Goal: Information Seeking & Learning: Learn about a topic

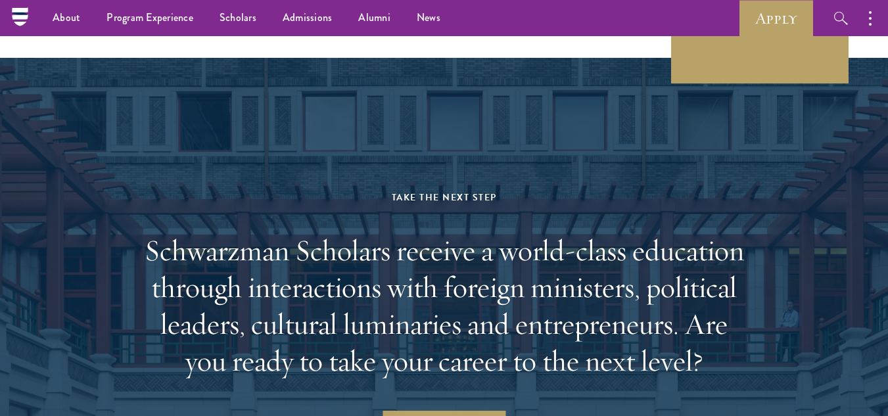
scroll to position [5453, 0]
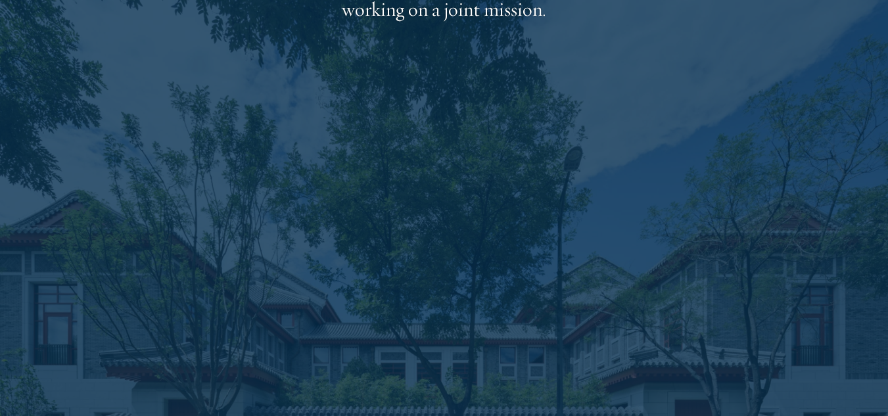
scroll to position [2201, 0]
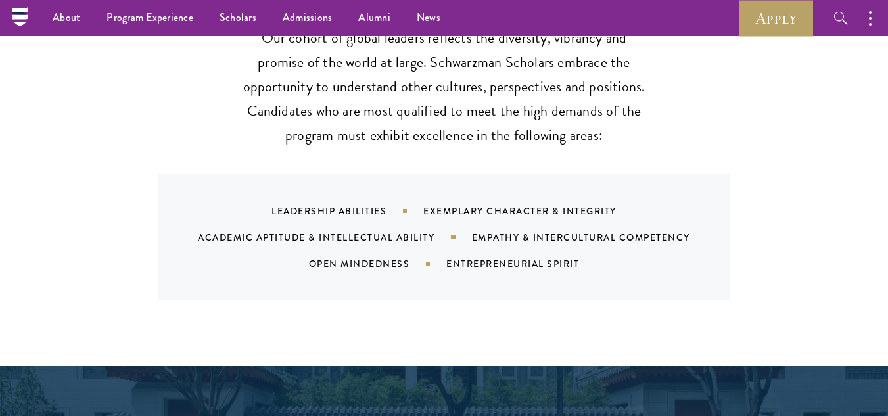
scroll to position [1168, 0]
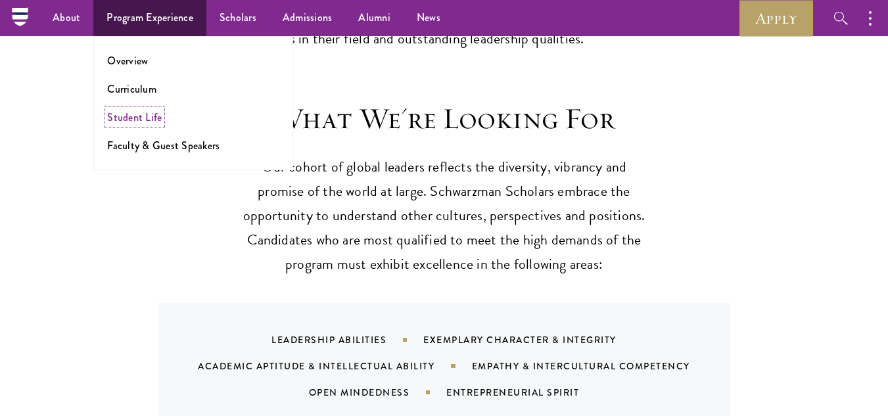
click at [133, 110] on link "Student Life" at bounding box center [134, 117] width 55 height 15
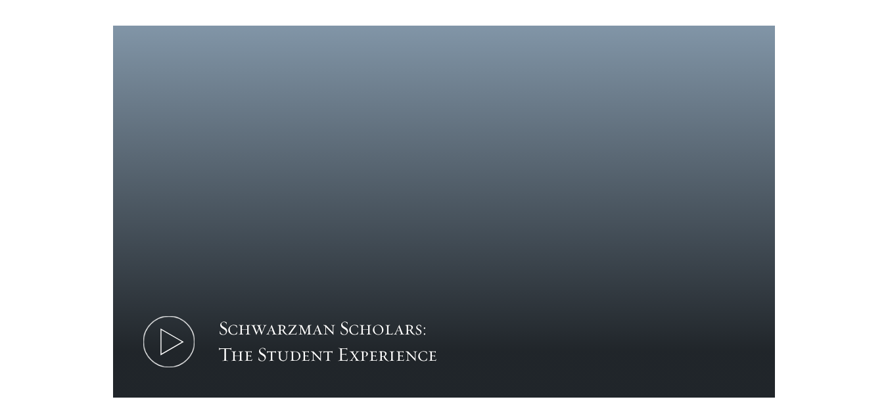
scroll to position [743, 0]
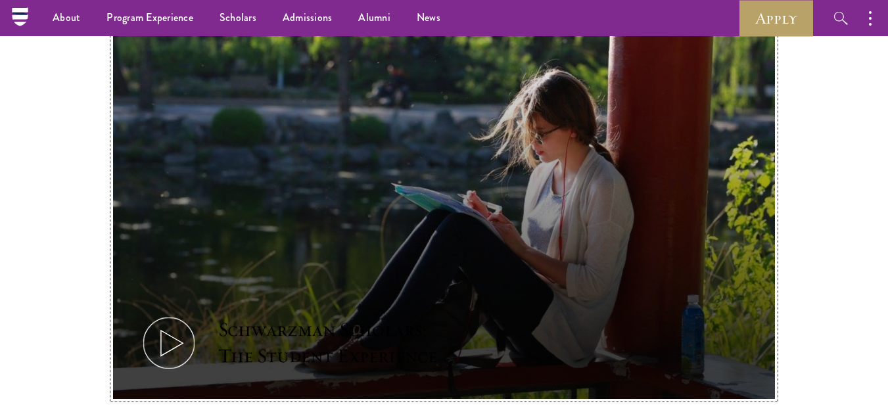
click at [166, 314] on icon at bounding box center [168, 343] width 59 height 59
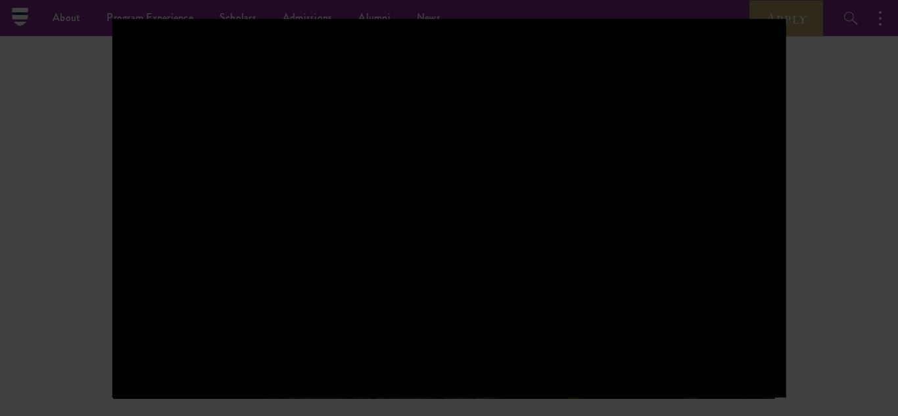
click at [845, 189] on div at bounding box center [449, 208] width 898 height 416
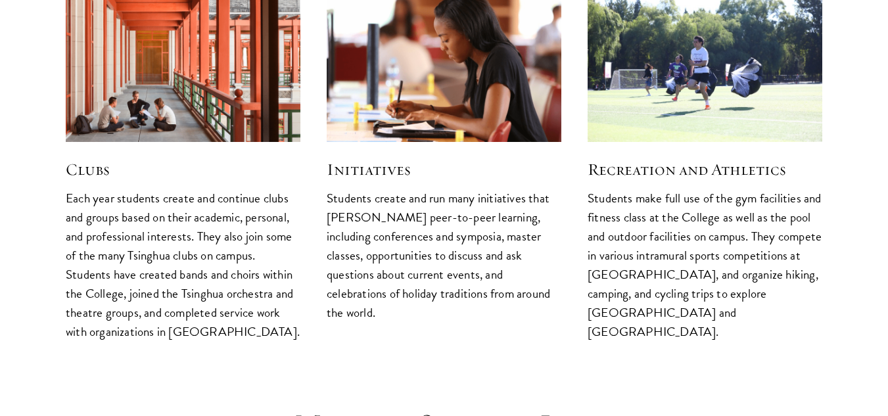
scroll to position [3404, 0]
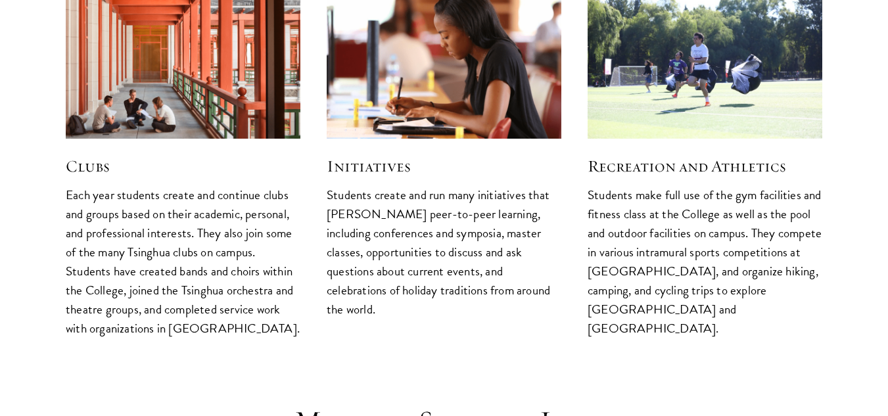
click at [174, 69] on img at bounding box center [183, 60] width 249 height 166
click at [121, 66] on img at bounding box center [183, 60] width 249 height 166
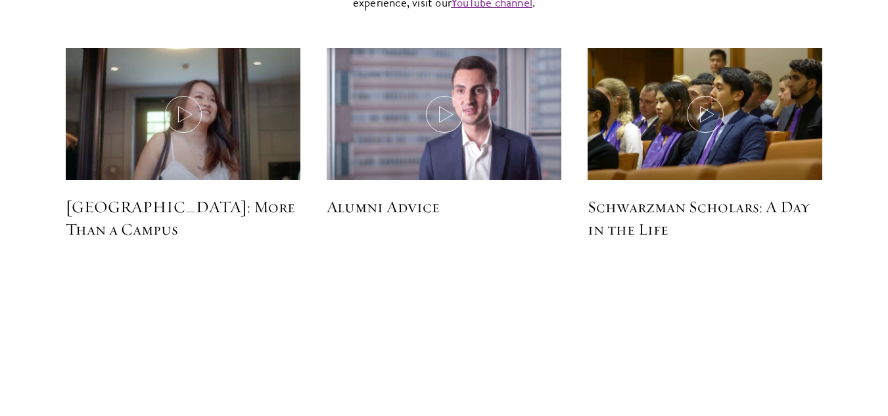
scroll to position [3882, 0]
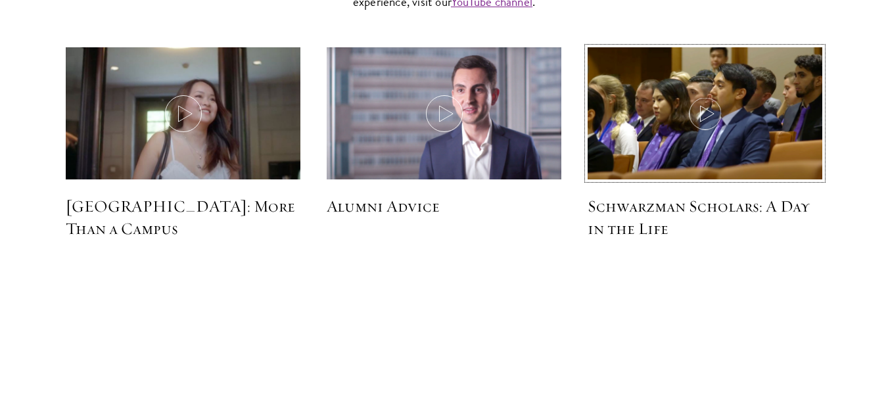
click at [684, 108] on img at bounding box center [704, 114] width 249 height 143
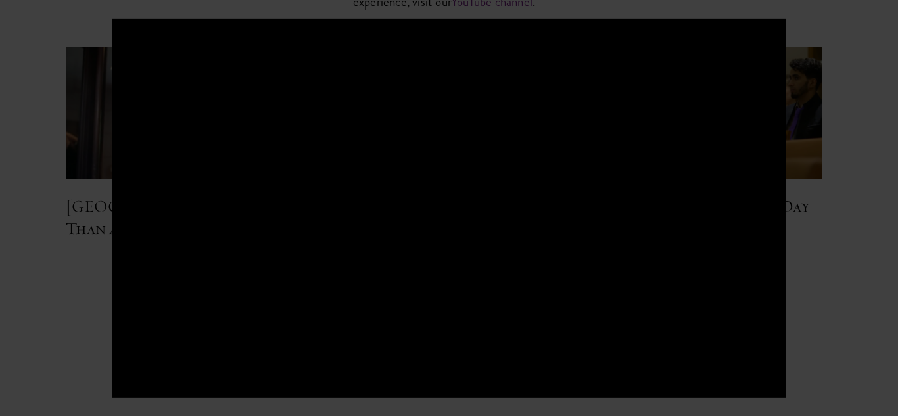
click at [887, 220] on div at bounding box center [449, 208] width 898 height 416
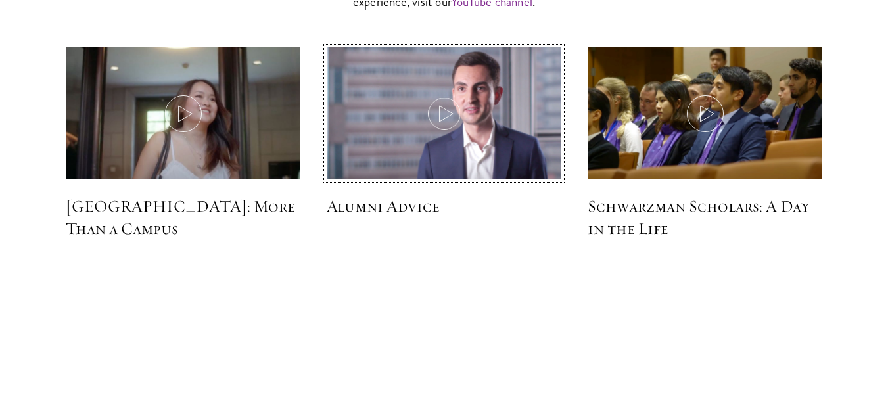
click at [439, 97] on icon at bounding box center [444, 113] width 37 height 37
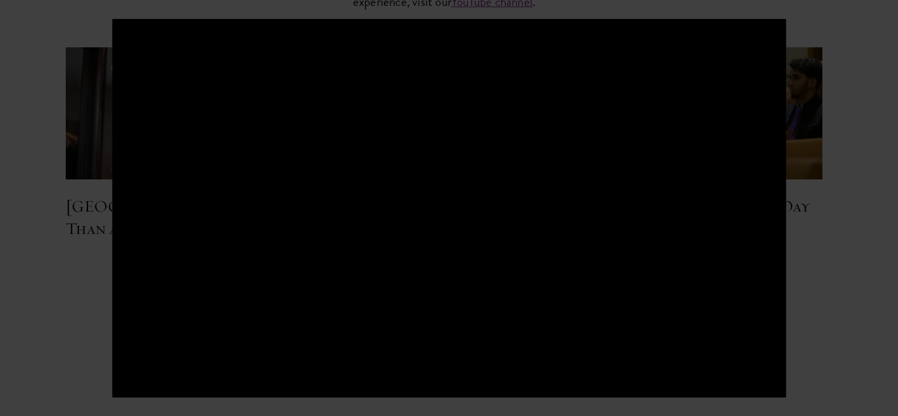
click at [6, 324] on div at bounding box center [449, 208] width 898 height 416
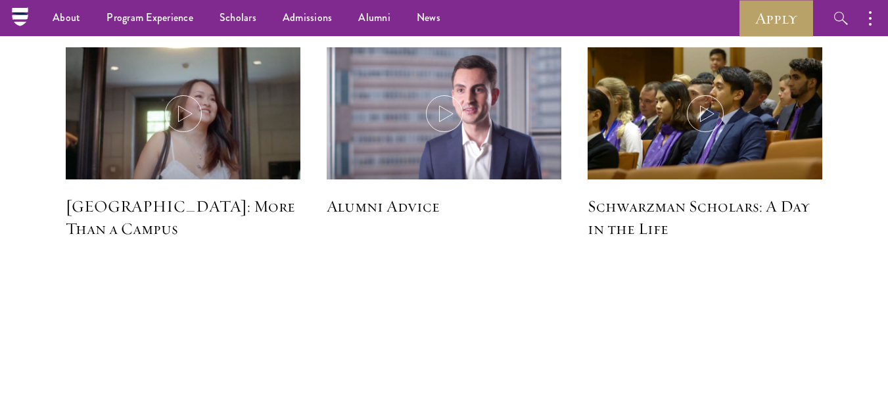
scroll to position [3753, 0]
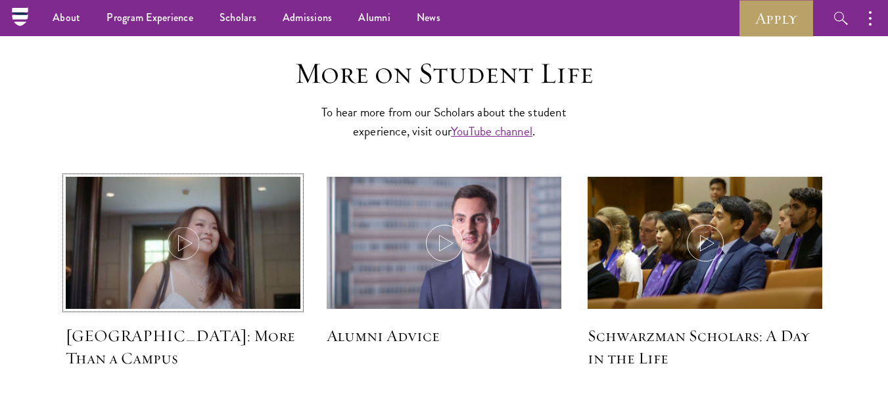
click at [181, 225] on icon at bounding box center [183, 243] width 37 height 37
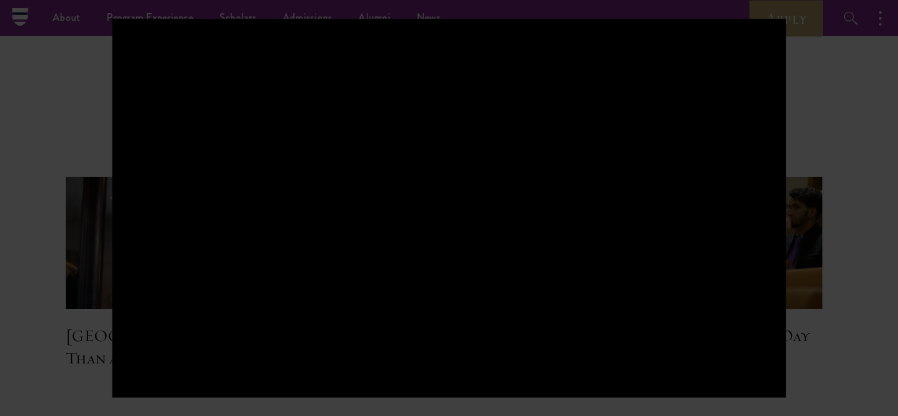
click at [0, 302] on div at bounding box center [449, 208] width 898 height 416
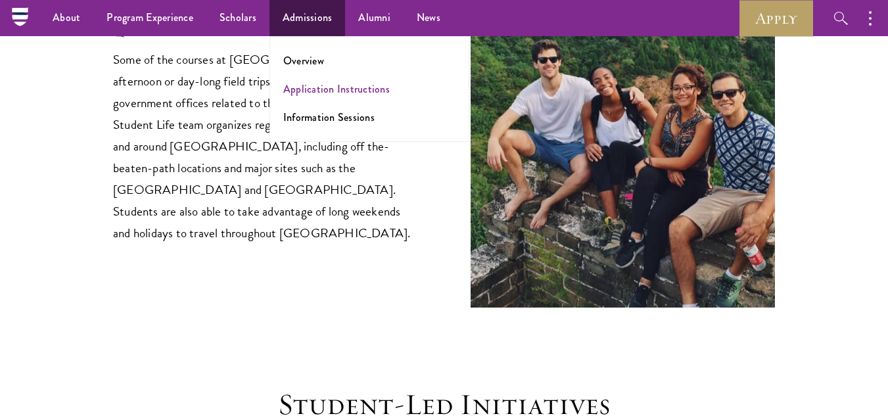
scroll to position [2712, 0]
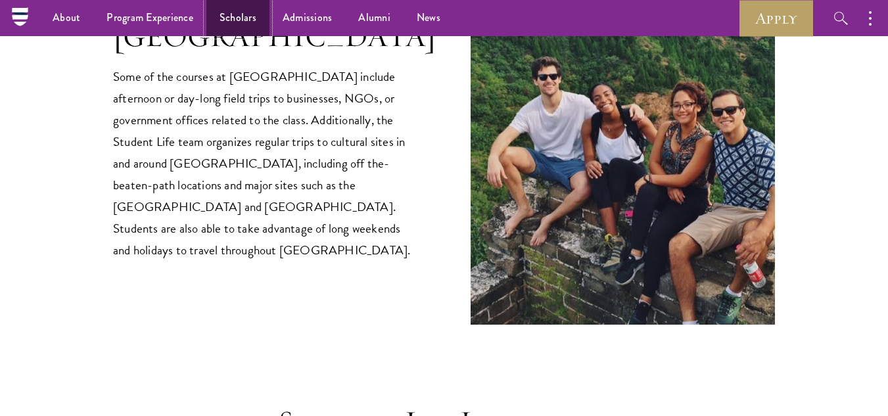
click at [229, 21] on link "Scholars" at bounding box center [237, 18] width 63 height 36
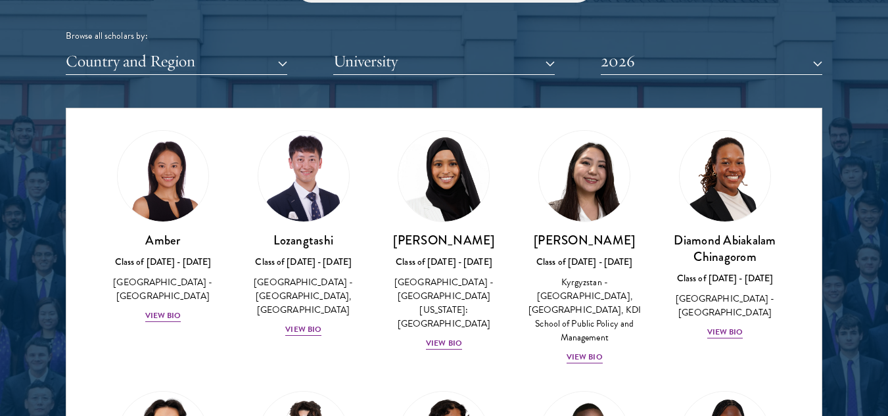
scroll to position [1613, 0]
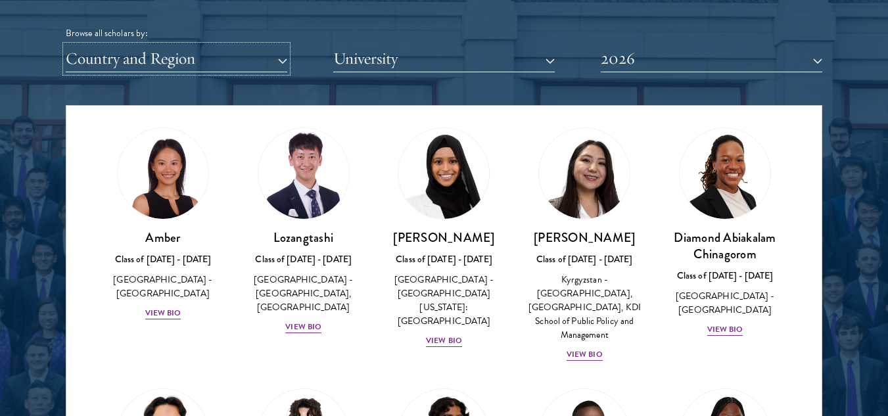
click at [163, 46] on button "Country and Region" at bounding box center [177, 58] width 222 height 27
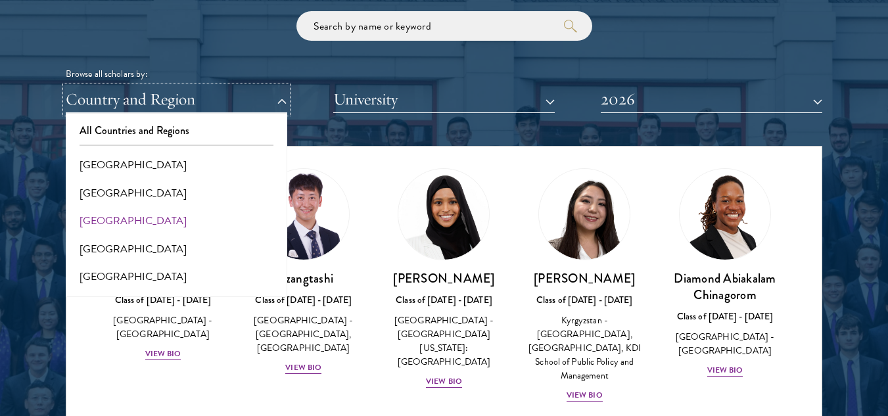
scroll to position [1573, 0]
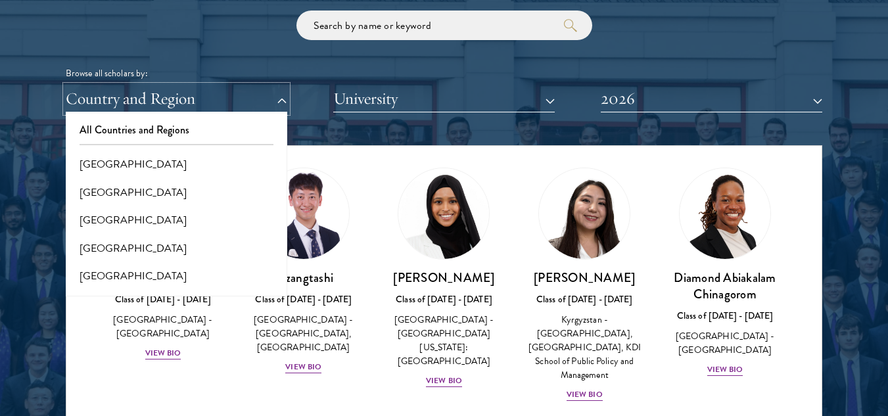
click at [135, 104] on button "Country and Region" at bounding box center [177, 98] width 222 height 27
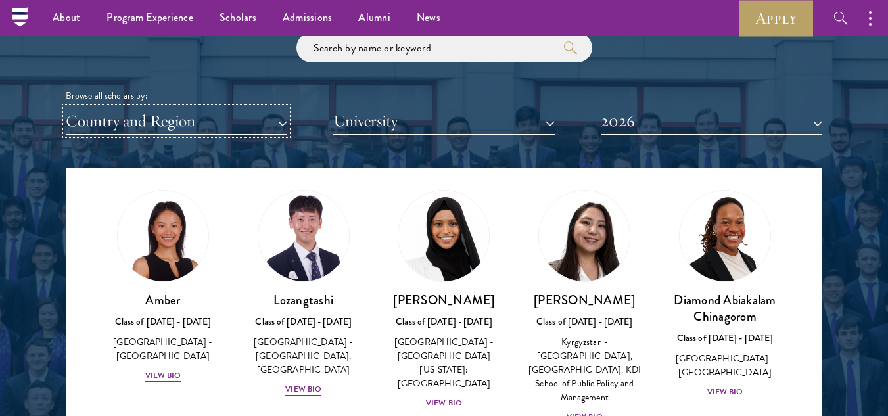
scroll to position [1547, 0]
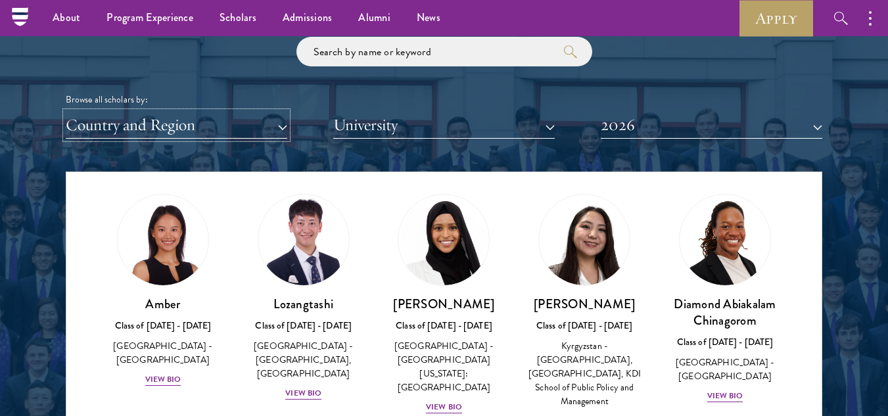
click at [139, 120] on button "Country and Region" at bounding box center [177, 125] width 222 height 27
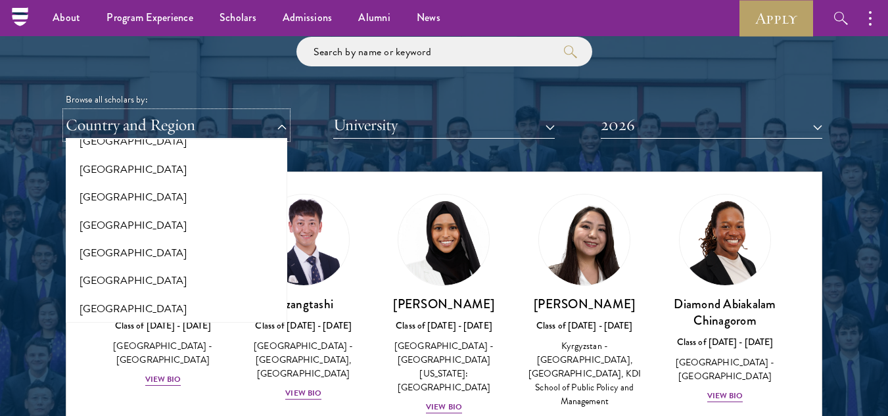
scroll to position [1471, 0]
click at [108, 232] on button "[GEOGRAPHIC_DATA]" at bounding box center [177, 225] width 214 height 28
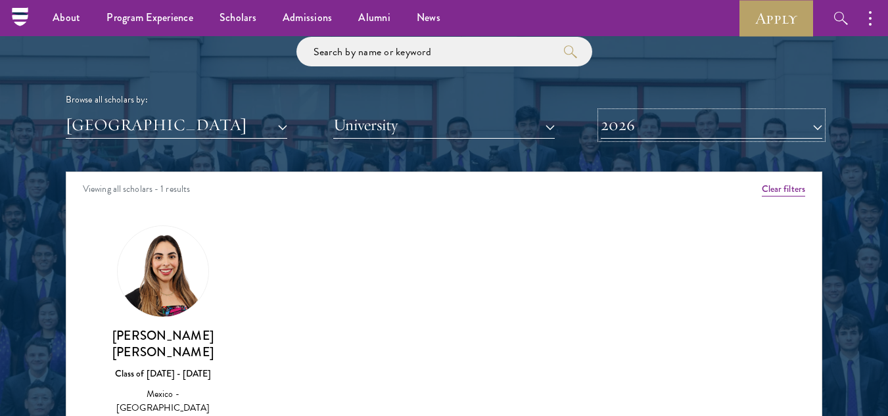
click at [783, 129] on button "2026" at bounding box center [712, 125] width 222 height 27
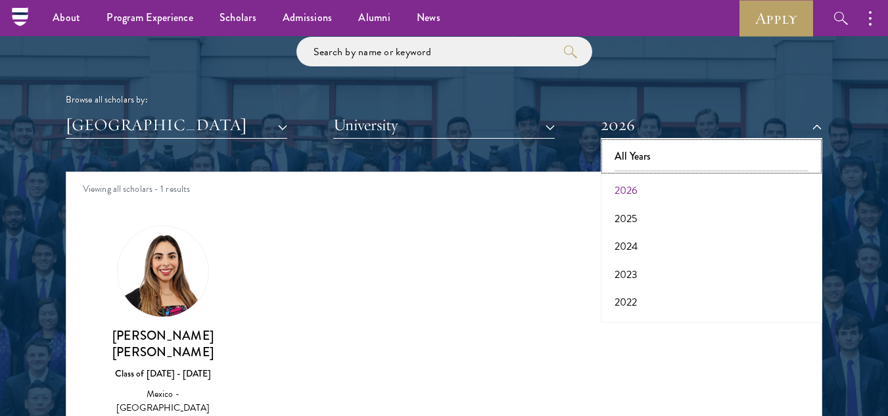
click at [722, 151] on button "All Years" at bounding box center [712, 157] width 214 height 28
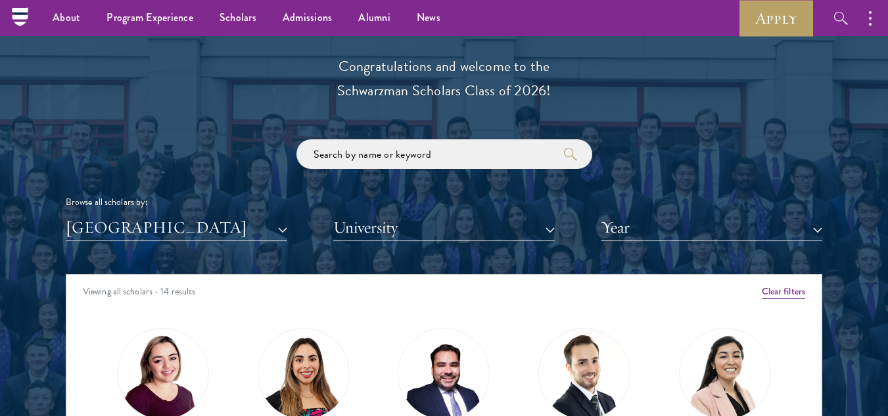
scroll to position [1444, 0]
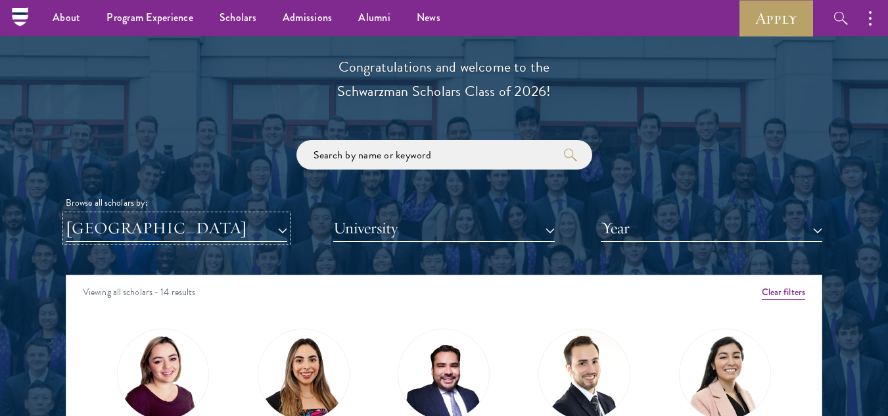
click at [120, 237] on button "[GEOGRAPHIC_DATA]" at bounding box center [177, 228] width 222 height 27
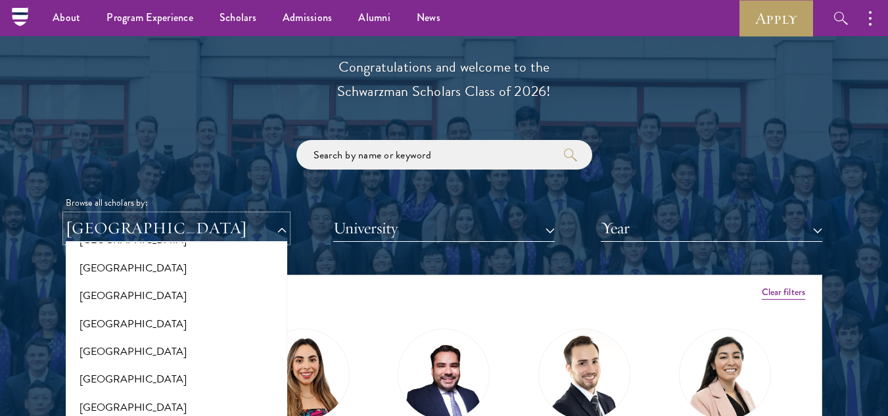
scroll to position [1962, 0]
click at [129, 310] on button "[GEOGRAPHIC_DATA]" at bounding box center [177, 324] width 214 height 28
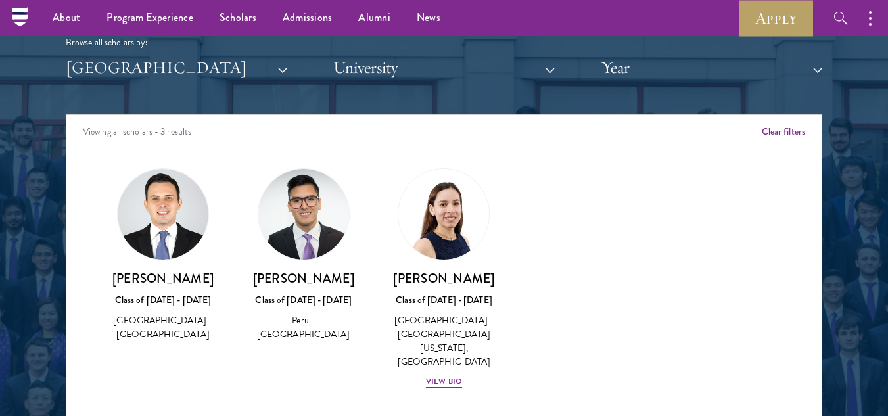
scroll to position [1605, 0]
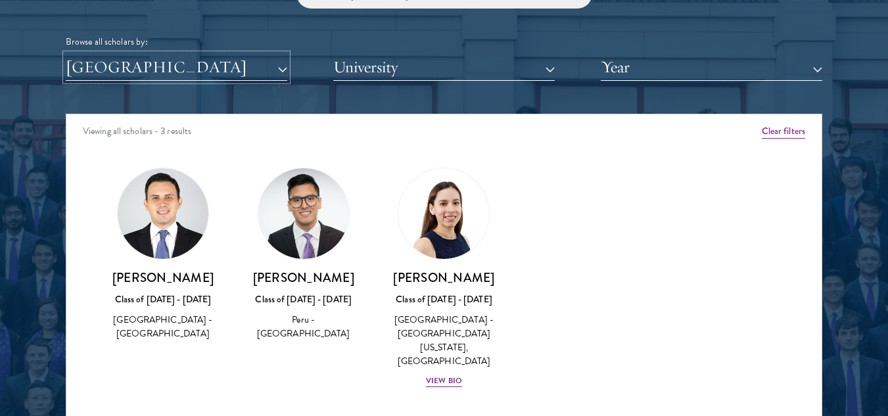
click at [244, 70] on button "[GEOGRAPHIC_DATA]" at bounding box center [177, 67] width 222 height 27
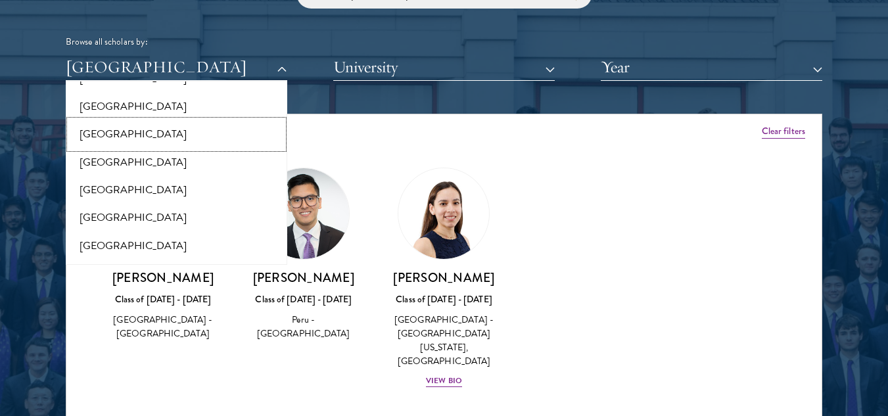
click at [133, 120] on button "[GEOGRAPHIC_DATA]" at bounding box center [177, 134] width 214 height 28
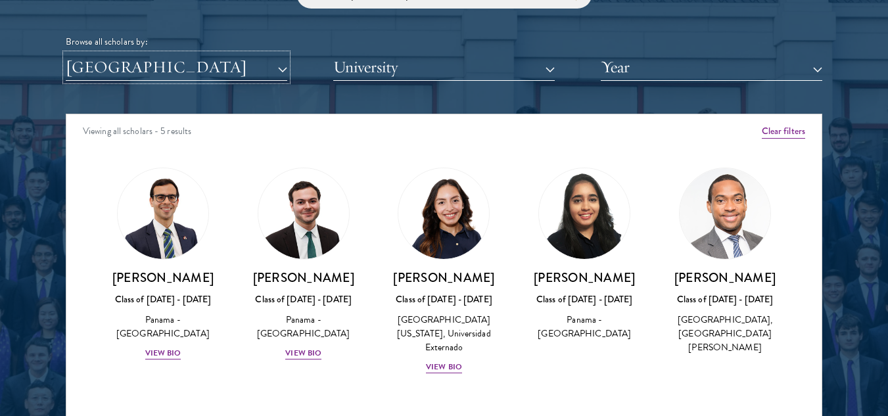
click at [147, 76] on button "[GEOGRAPHIC_DATA]" at bounding box center [177, 67] width 222 height 27
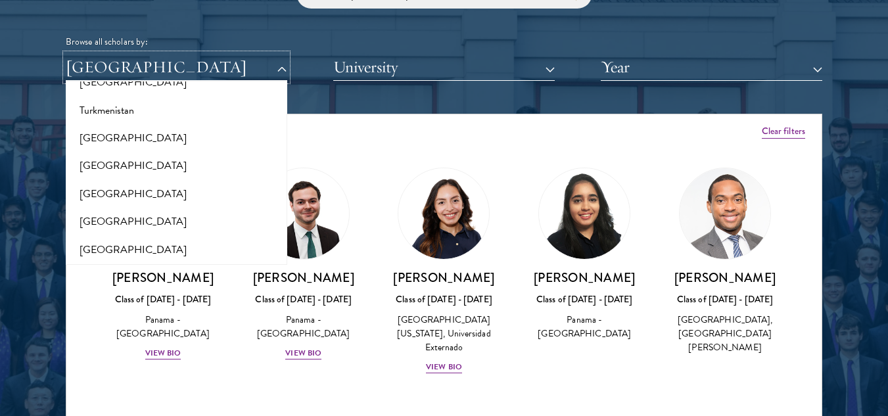
scroll to position [2656, 0]
click at [147, 234] on button "[GEOGRAPHIC_DATA]" at bounding box center [177, 248] width 214 height 28
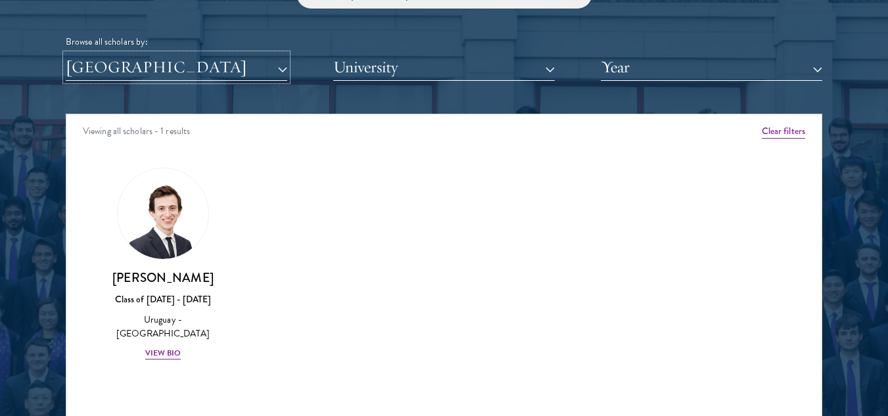
click at [220, 72] on button "[GEOGRAPHIC_DATA]" at bounding box center [177, 67] width 222 height 27
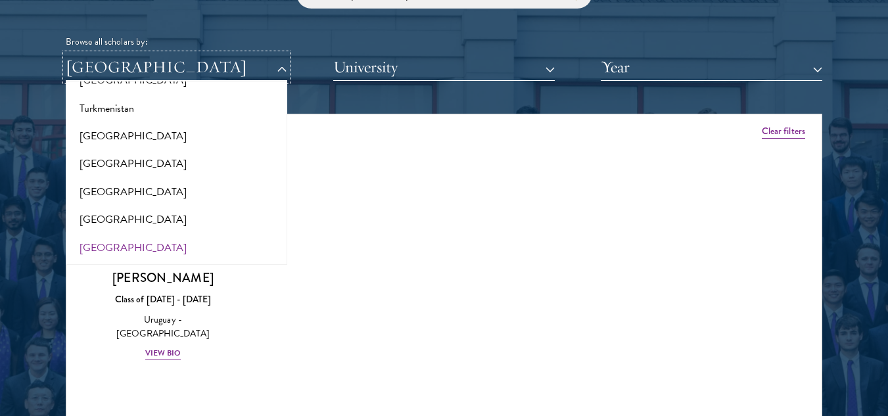
scroll to position [2714, 0]
click at [145, 212] on button "[GEOGRAPHIC_DATA]" at bounding box center [177, 218] width 214 height 28
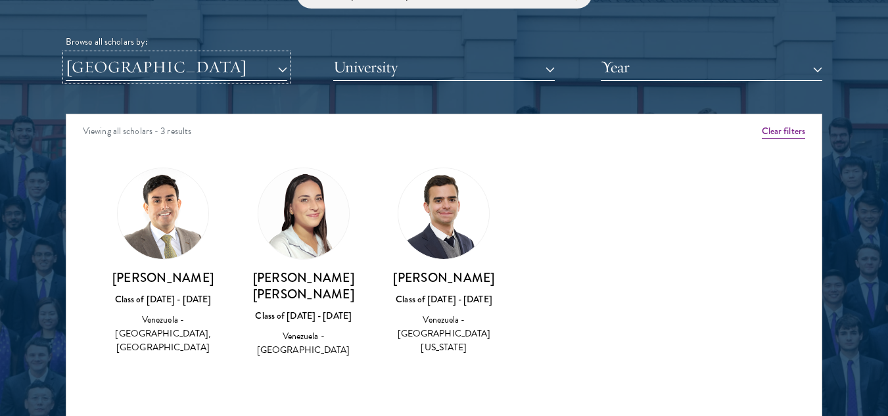
click at [203, 79] on button "[GEOGRAPHIC_DATA]" at bounding box center [177, 67] width 222 height 27
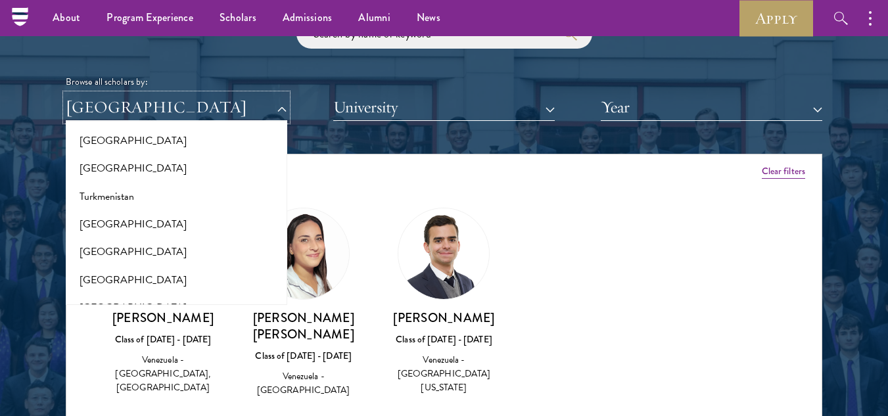
scroll to position [2608, 0]
click at [168, 247] on button "[GEOGRAPHIC_DATA]" at bounding box center [177, 253] width 214 height 28
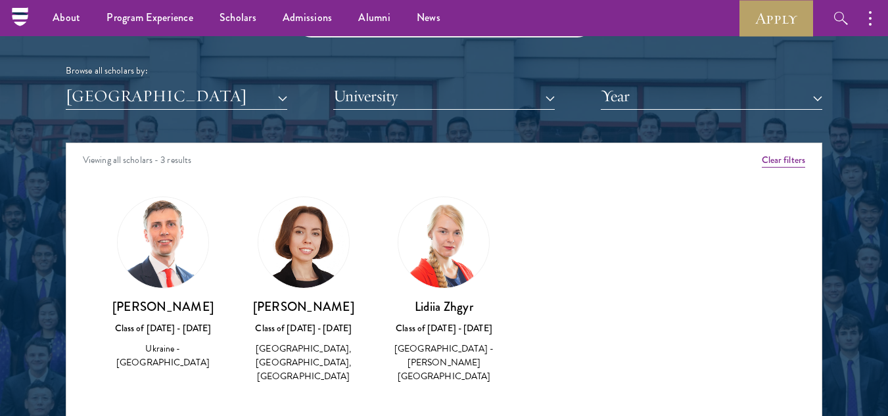
scroll to position [1577, 0]
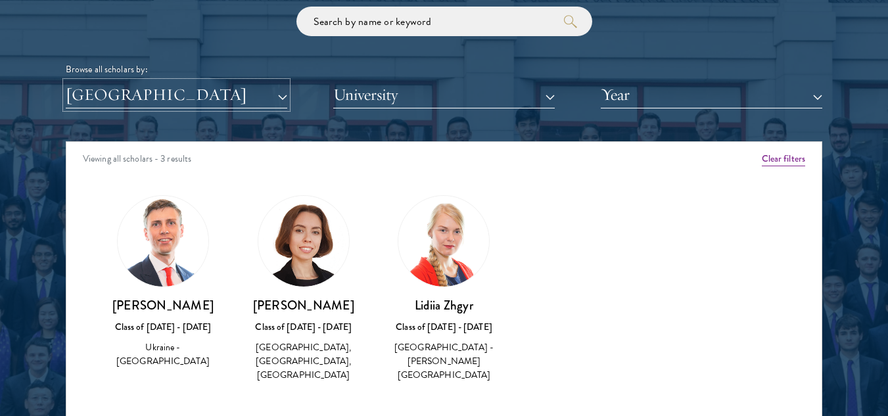
click at [232, 99] on button "[GEOGRAPHIC_DATA]" at bounding box center [177, 95] width 222 height 27
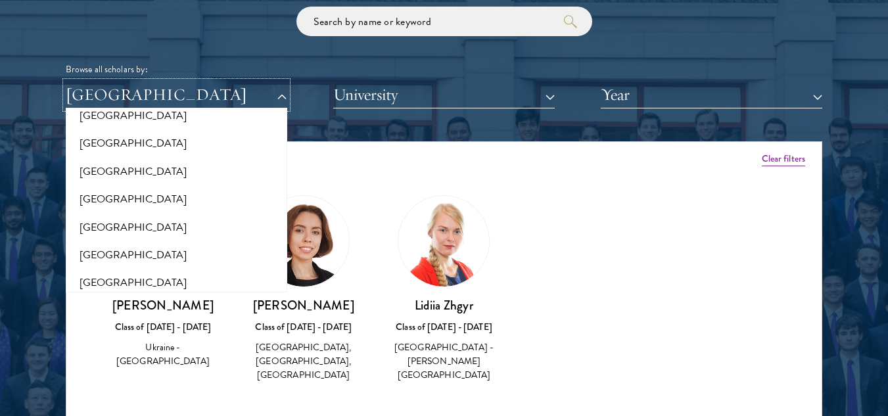
scroll to position [2286, 0]
click at [151, 214] on button "[GEOGRAPHIC_DATA]" at bounding box center [177, 228] width 214 height 28
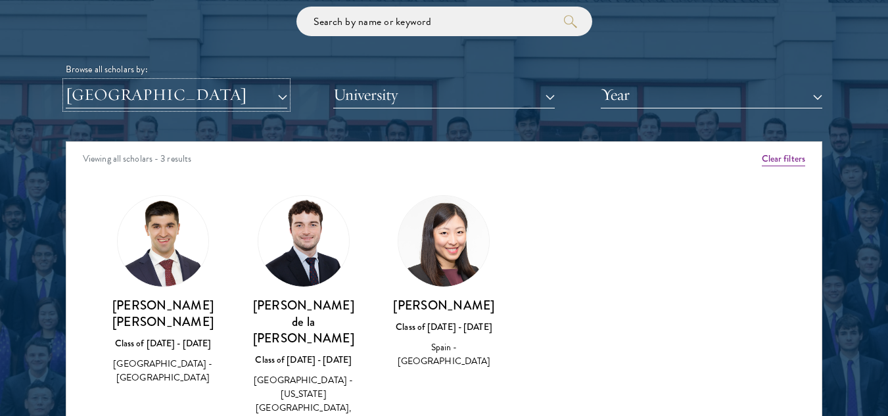
click at [213, 102] on button "[GEOGRAPHIC_DATA]" at bounding box center [177, 95] width 222 height 27
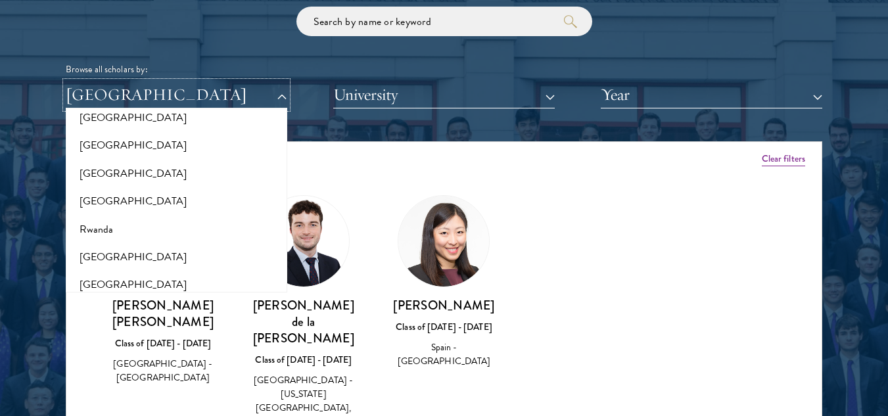
scroll to position [2021, 0]
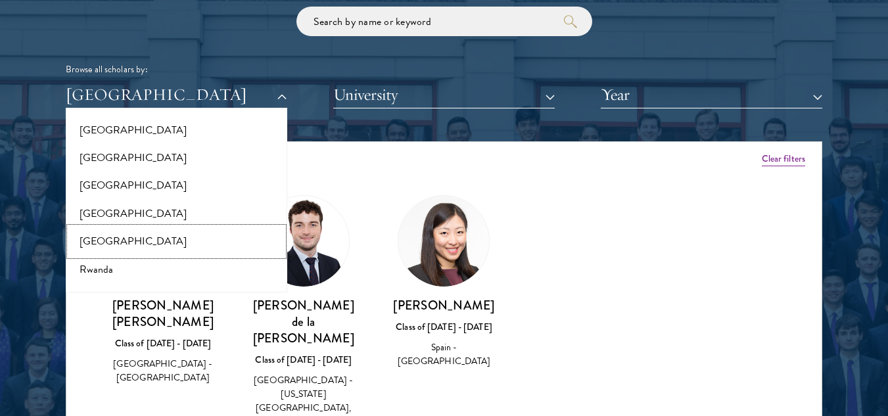
click at [185, 230] on button "[GEOGRAPHIC_DATA]" at bounding box center [177, 241] width 214 height 28
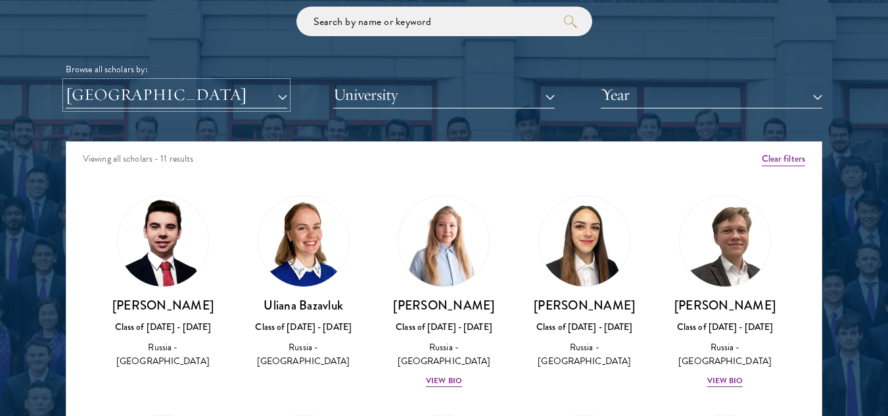
click at [200, 97] on button "[GEOGRAPHIC_DATA]" at bounding box center [177, 95] width 222 height 27
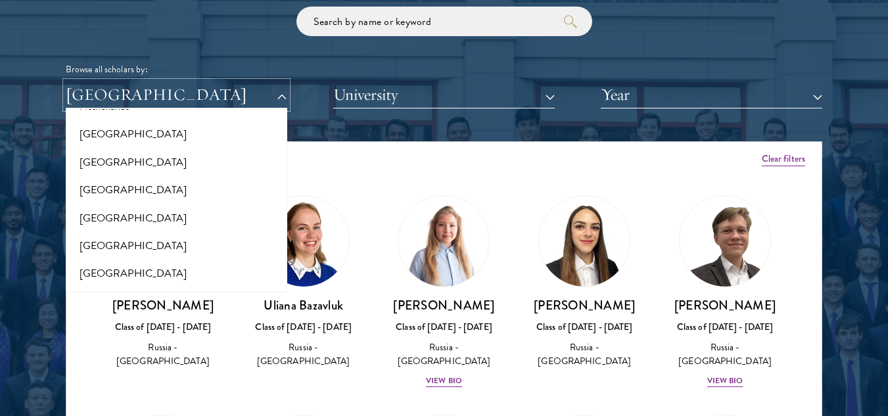
scroll to position [1864, 0]
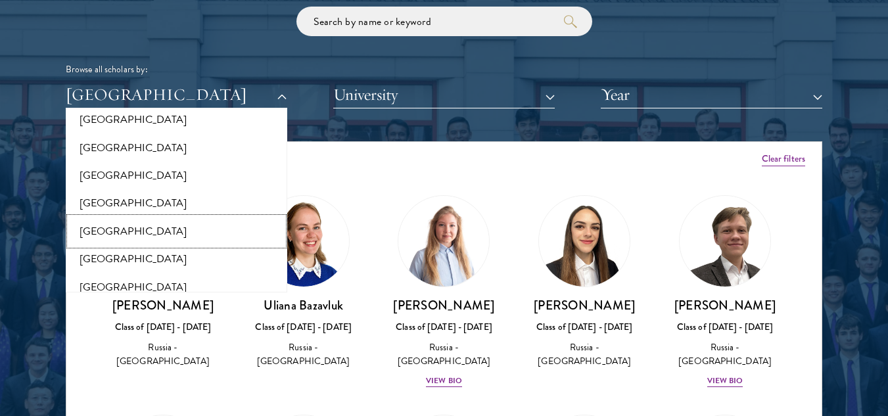
click at [141, 218] on button "[GEOGRAPHIC_DATA]" at bounding box center [177, 232] width 214 height 28
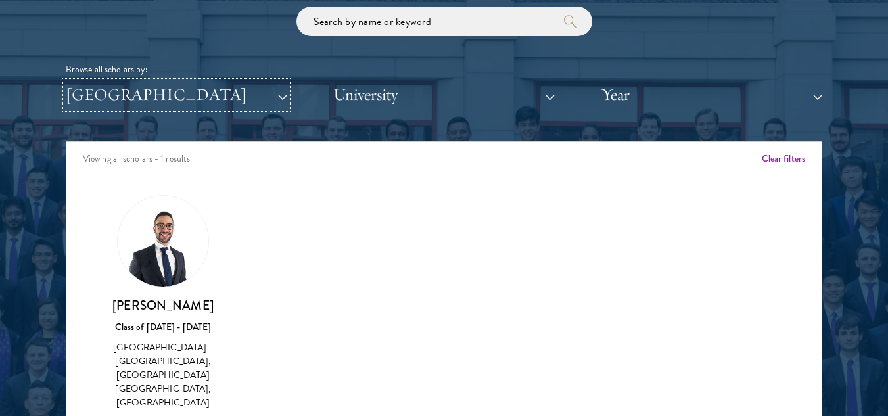
click at [182, 103] on button "[GEOGRAPHIC_DATA]" at bounding box center [177, 95] width 222 height 27
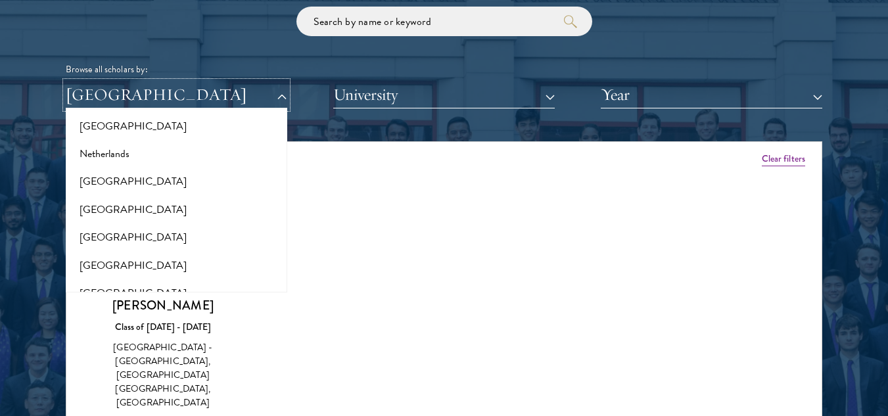
scroll to position [1714, 0]
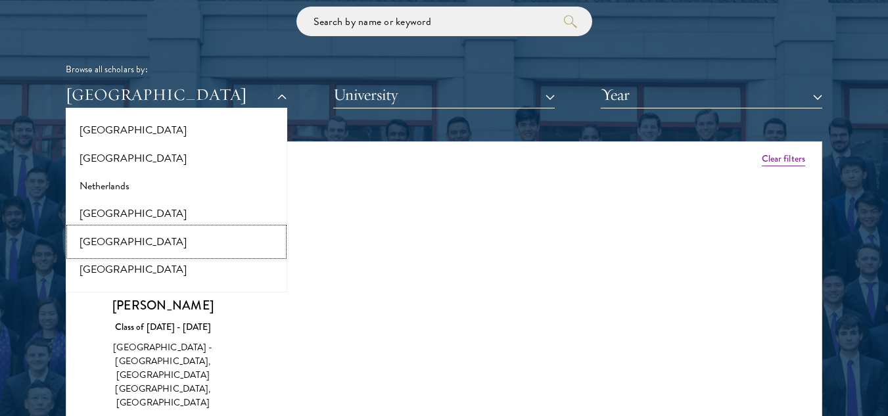
click at [133, 231] on button "[GEOGRAPHIC_DATA]" at bounding box center [177, 242] width 214 height 28
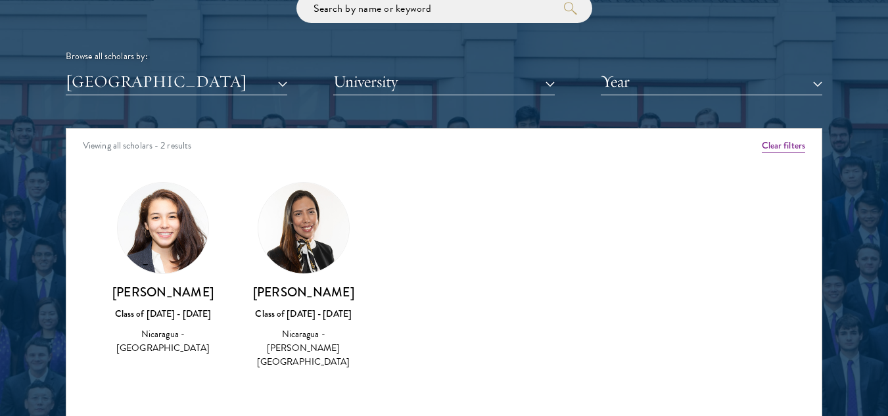
scroll to position [1591, 0]
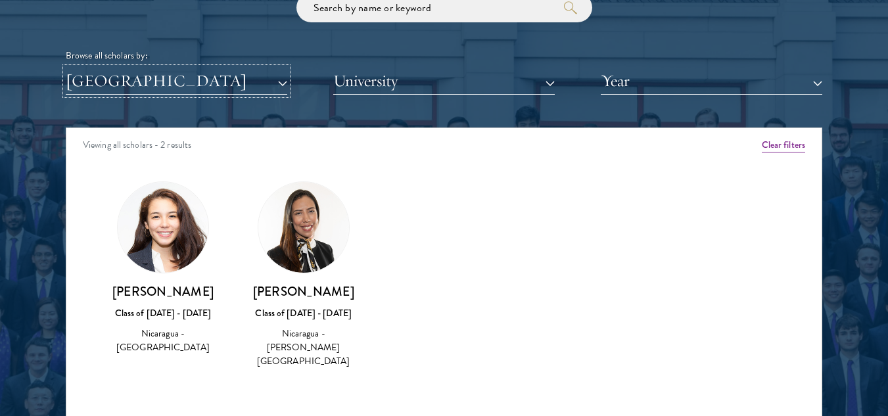
click at [194, 91] on button "[GEOGRAPHIC_DATA]" at bounding box center [177, 81] width 222 height 27
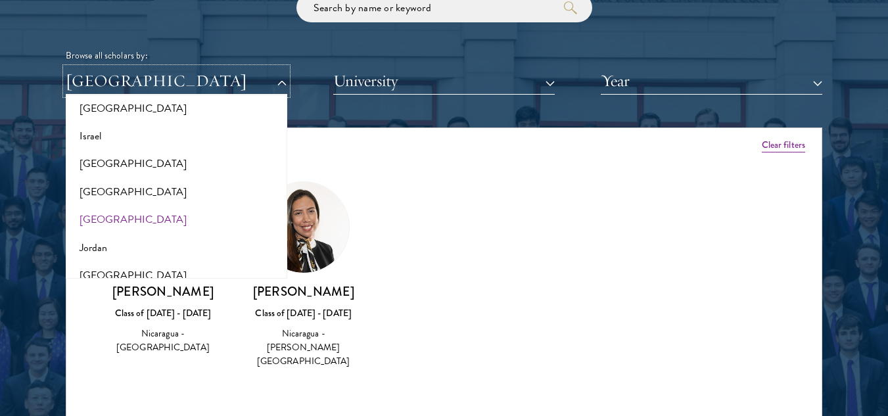
scroll to position [1125, 0]
click at [119, 186] on button "[GEOGRAPHIC_DATA]" at bounding box center [177, 193] width 214 height 28
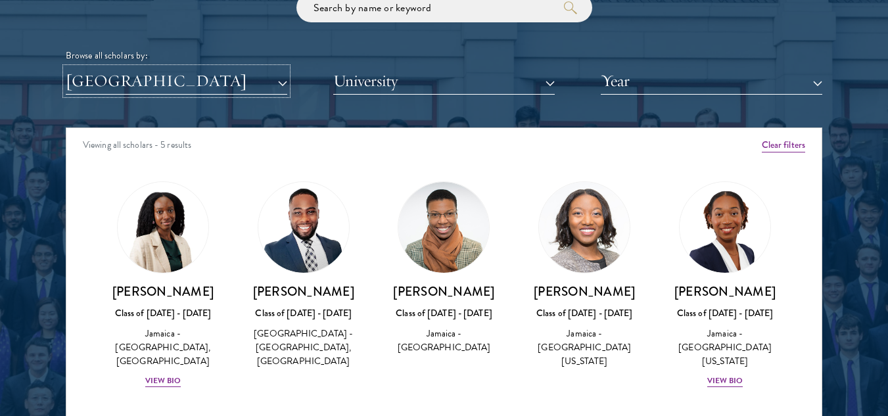
click at [188, 80] on button "[GEOGRAPHIC_DATA]" at bounding box center [177, 81] width 222 height 27
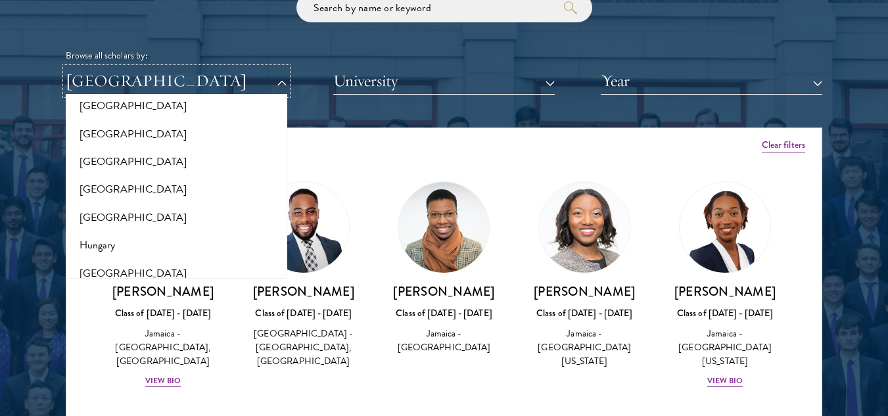
scroll to position [874, 0]
click at [109, 228] on button "[GEOGRAPHIC_DATA]" at bounding box center [177, 220] width 214 height 28
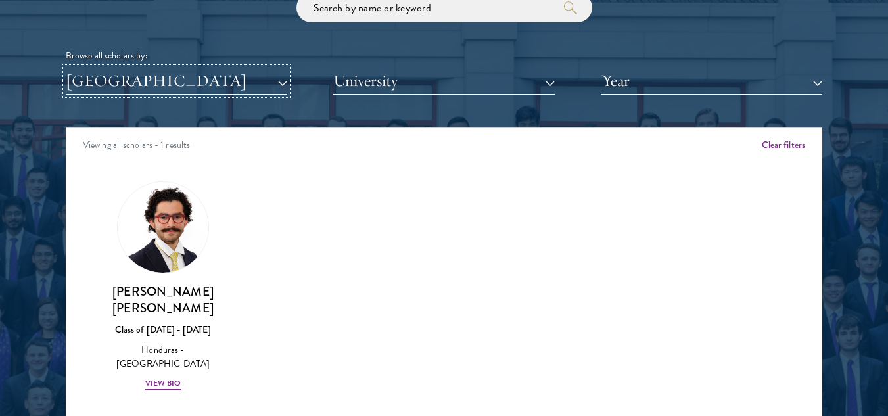
click at [264, 81] on button "[GEOGRAPHIC_DATA]" at bounding box center [177, 81] width 222 height 27
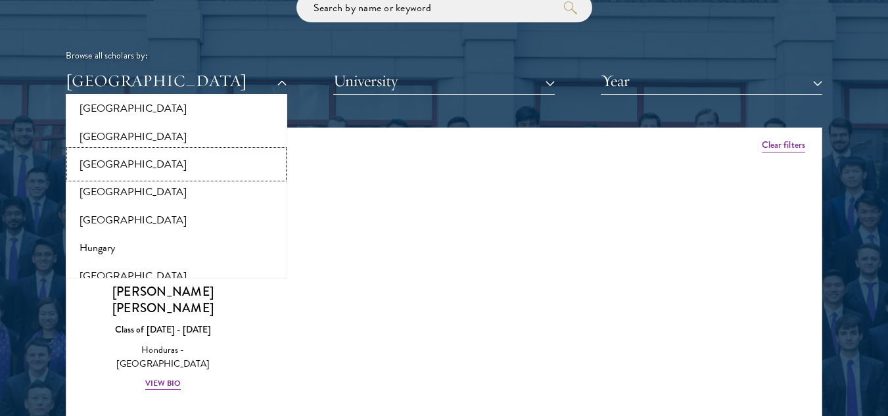
click at [110, 164] on button "[GEOGRAPHIC_DATA]" at bounding box center [177, 165] width 214 height 28
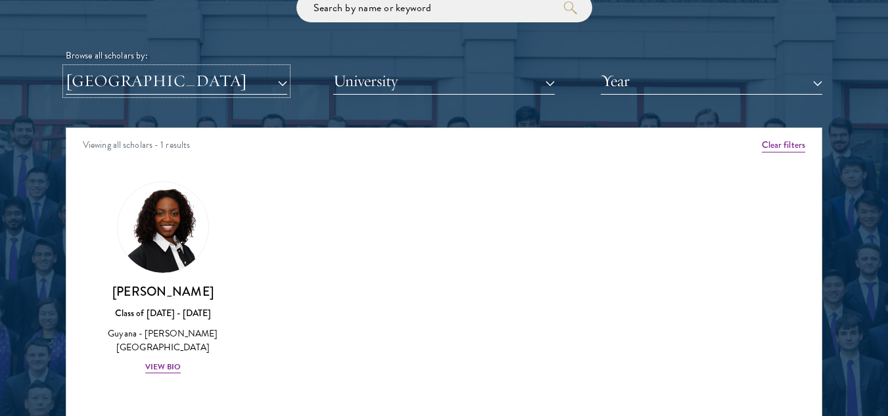
click at [260, 93] on button "[GEOGRAPHIC_DATA]" at bounding box center [177, 81] width 222 height 27
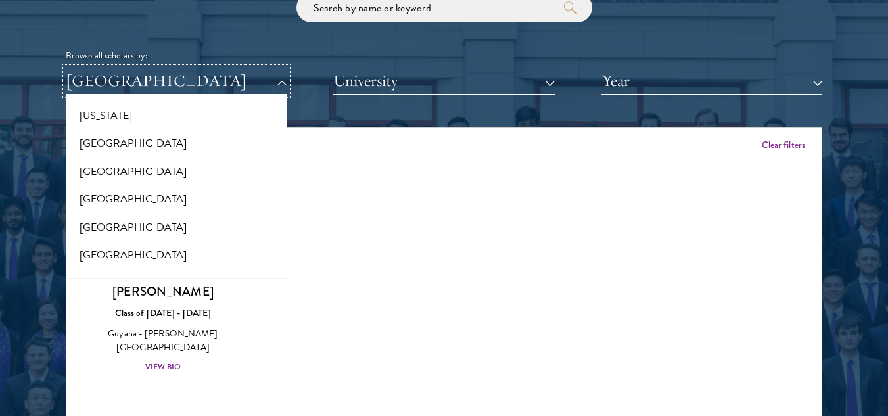
scroll to position [778, 0]
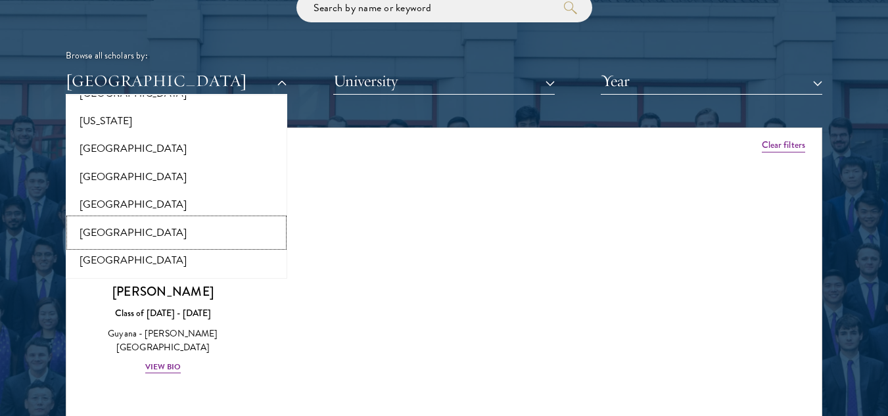
click at [136, 231] on button "[GEOGRAPHIC_DATA]" at bounding box center [177, 233] width 214 height 28
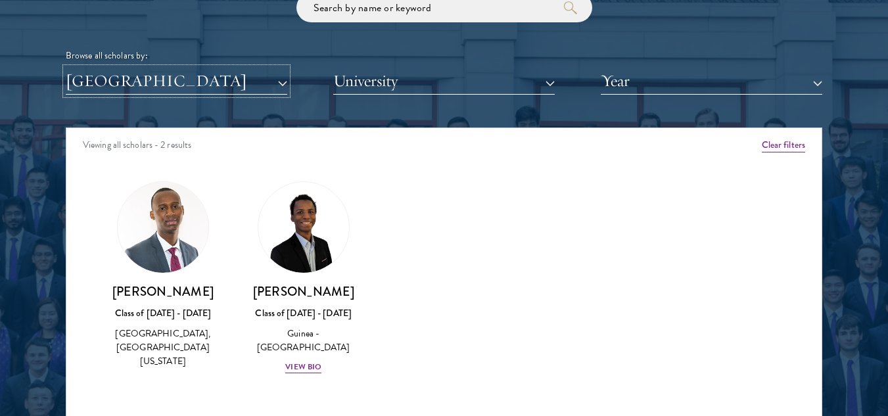
click at [242, 82] on button "[GEOGRAPHIC_DATA]" at bounding box center [177, 81] width 222 height 27
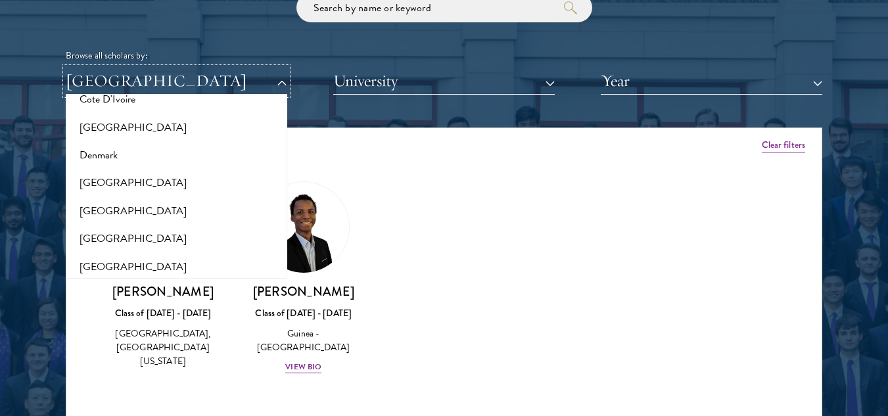
scroll to position [604, 0]
click at [136, 218] on button "[GEOGRAPHIC_DATA]" at bounding box center [177, 212] width 214 height 28
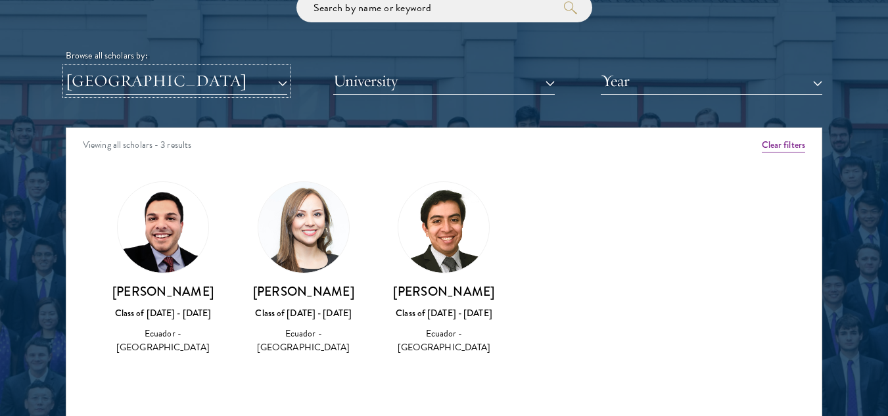
click at [206, 83] on button "[GEOGRAPHIC_DATA]" at bounding box center [177, 81] width 222 height 27
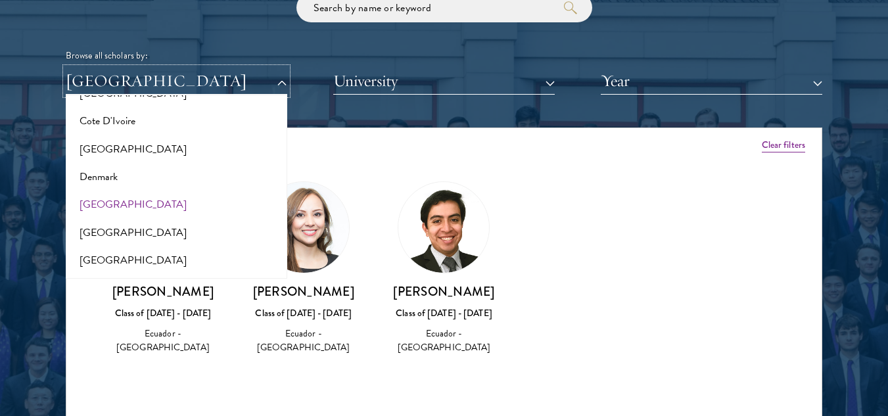
scroll to position [582, 0]
click at [181, 198] on button "[GEOGRAPHIC_DATA]" at bounding box center [177, 205] width 214 height 28
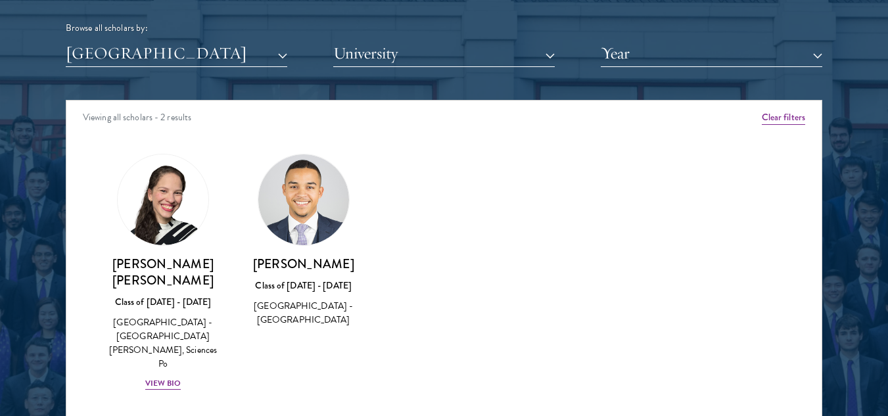
scroll to position [1631, 0]
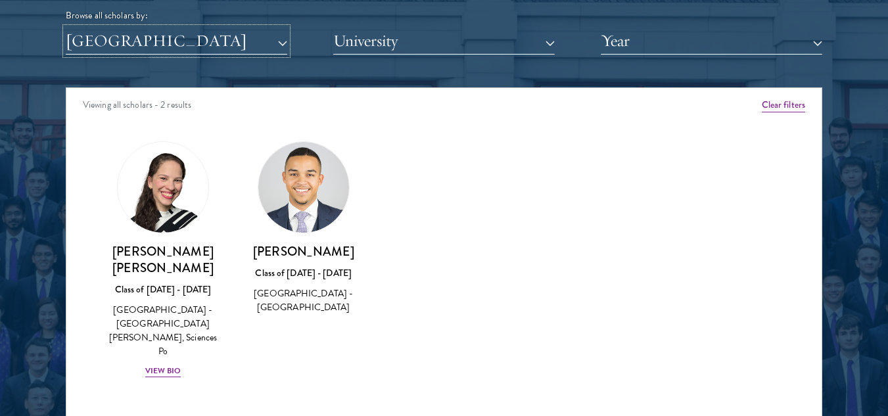
click at [196, 36] on button "[GEOGRAPHIC_DATA]" at bounding box center [177, 41] width 222 height 27
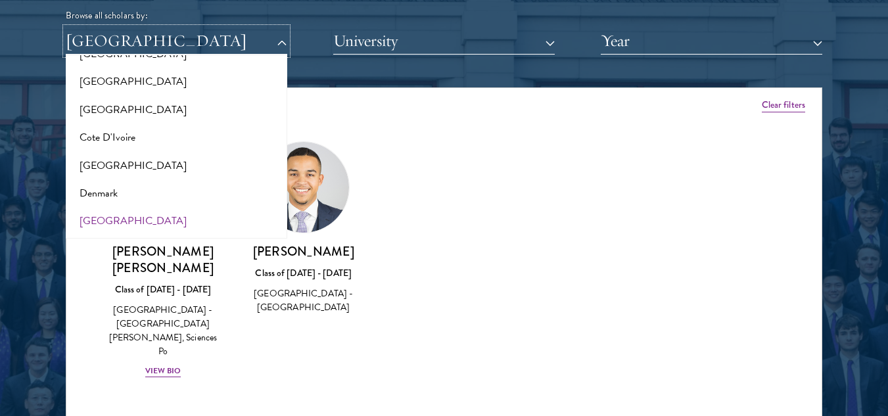
scroll to position [492, 0]
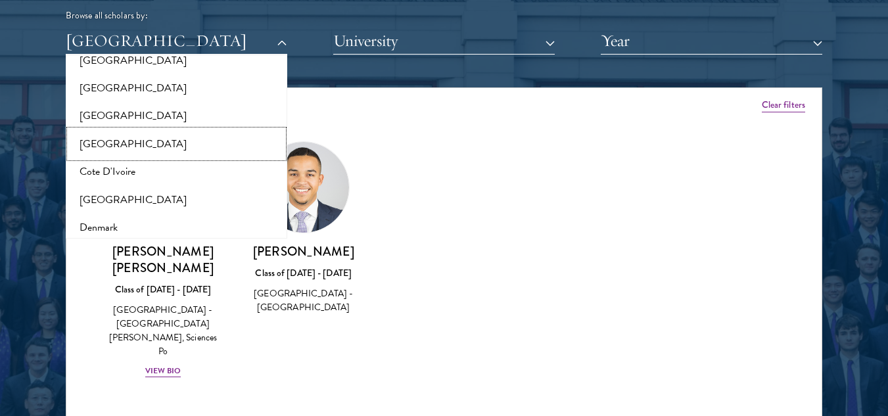
click at [136, 141] on button "[GEOGRAPHIC_DATA]" at bounding box center [177, 144] width 214 height 28
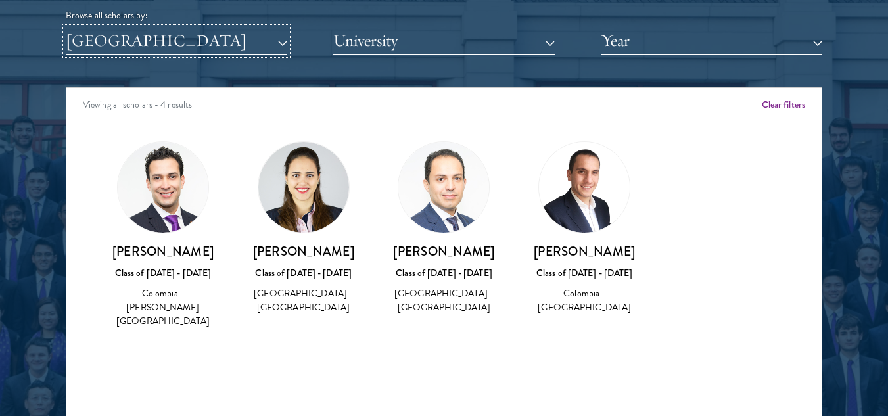
click at [202, 43] on button "[GEOGRAPHIC_DATA]" at bounding box center [177, 41] width 222 height 27
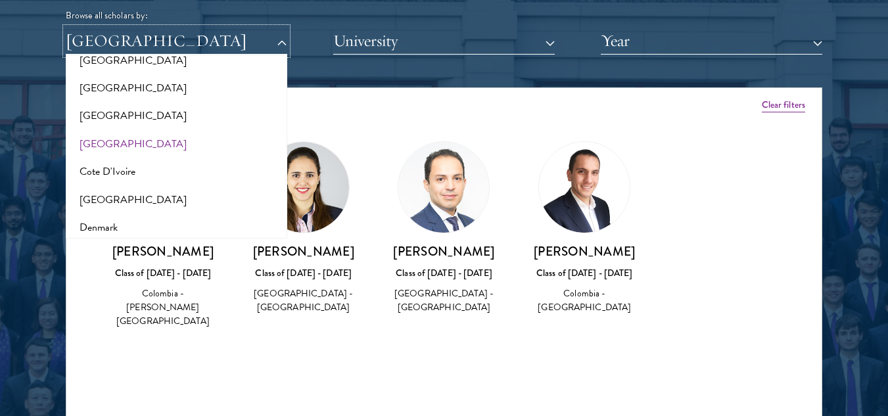
scroll to position [466, 0]
click at [170, 136] on button "[GEOGRAPHIC_DATA]" at bounding box center [177, 142] width 214 height 28
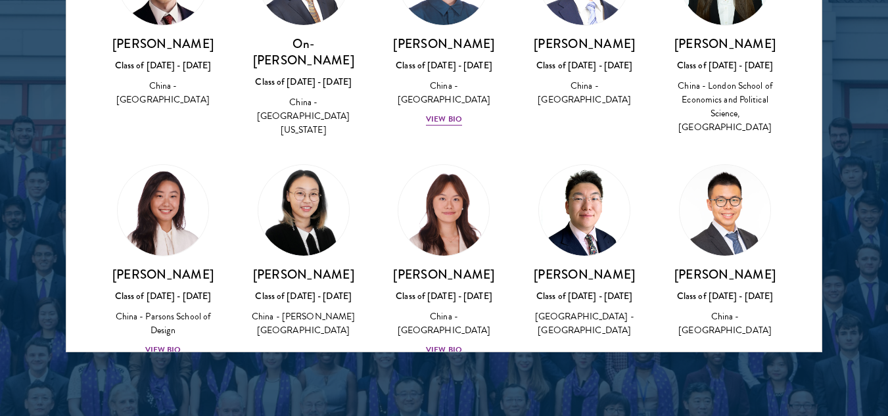
scroll to position [1761, 0]
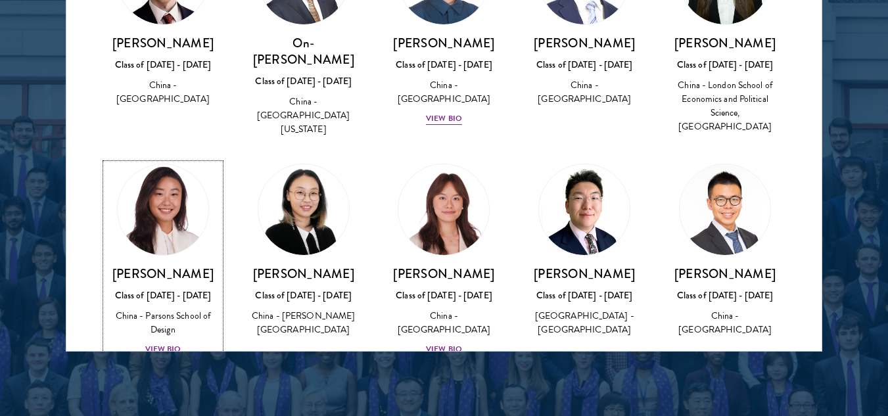
click at [157, 343] on div "View Bio" at bounding box center [163, 349] width 36 height 12
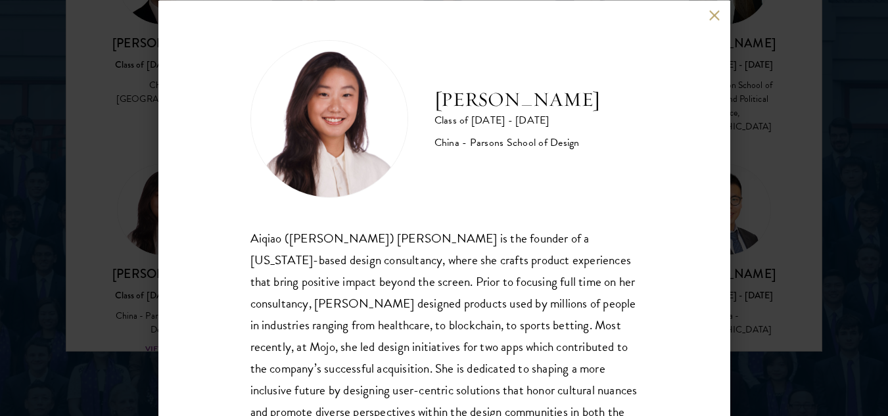
scroll to position [67, 0]
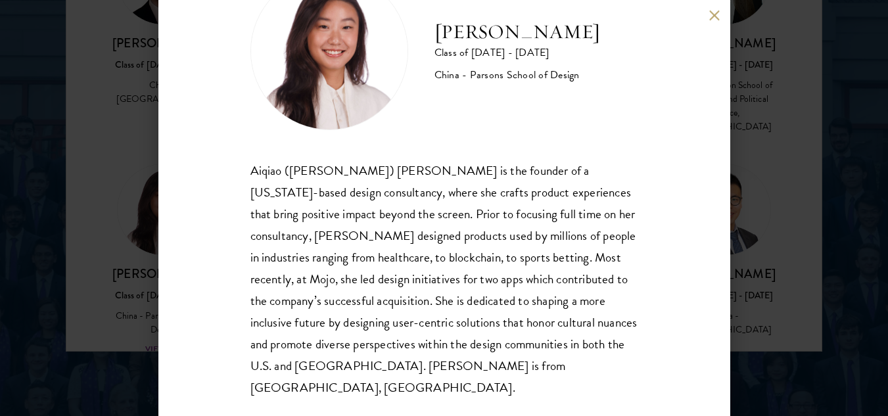
click at [196, 304] on div "Melinda Chen Class of 2025 - 2026 China - Parsons School of Design Aiqiao (Meli…" at bounding box center [444, 208] width 572 height 416
click at [718, 16] on button at bounding box center [714, 15] width 11 height 11
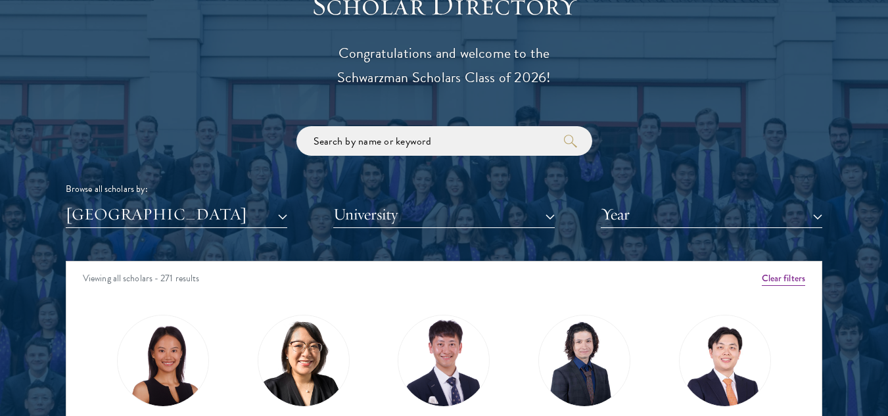
scroll to position [1458, 0]
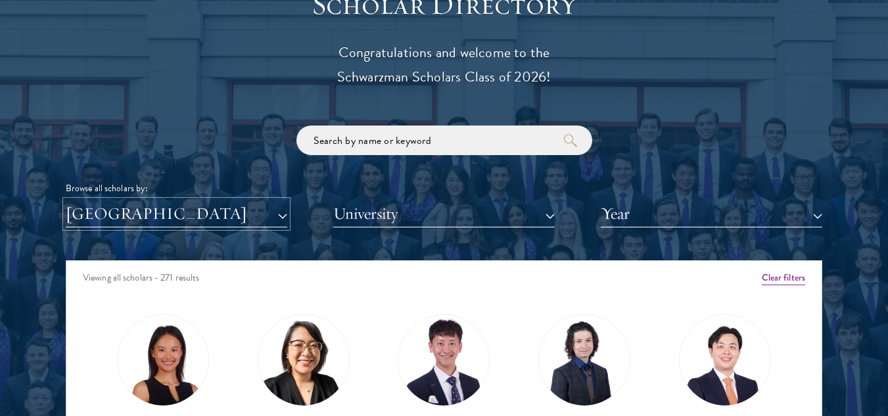
click at [112, 225] on button "[GEOGRAPHIC_DATA]" at bounding box center [177, 213] width 222 height 27
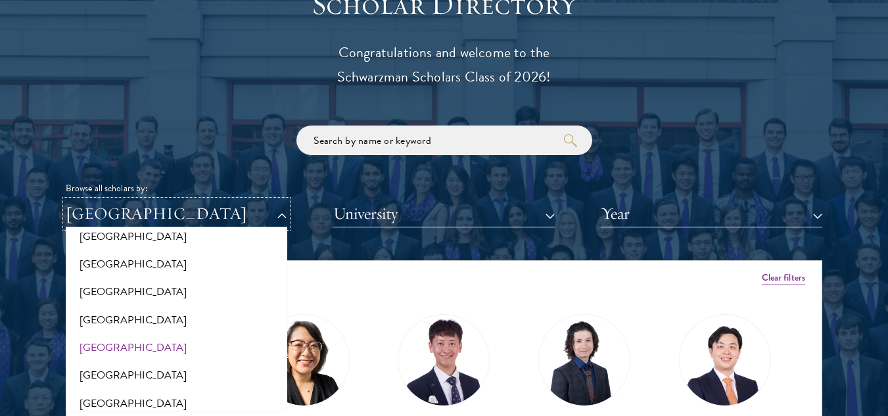
scroll to position [405, 0]
click at [409, 273] on div "Viewing all scholars - 271 results" at bounding box center [443, 279] width 755 height 37
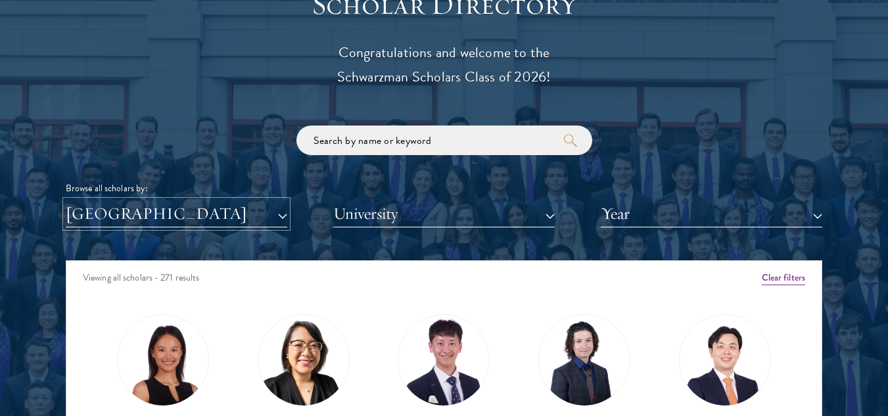
click at [267, 217] on button "[GEOGRAPHIC_DATA]" at bounding box center [177, 213] width 222 height 27
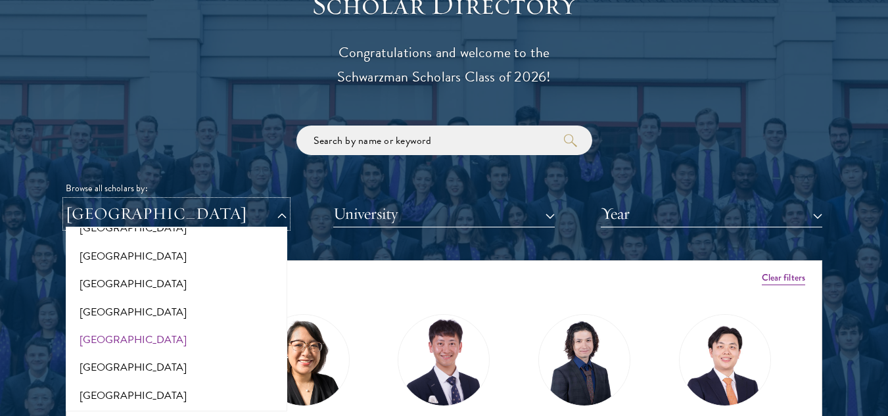
scroll to position [328, 0]
click at [154, 273] on button "[GEOGRAPHIC_DATA]" at bounding box center [177, 286] width 214 height 28
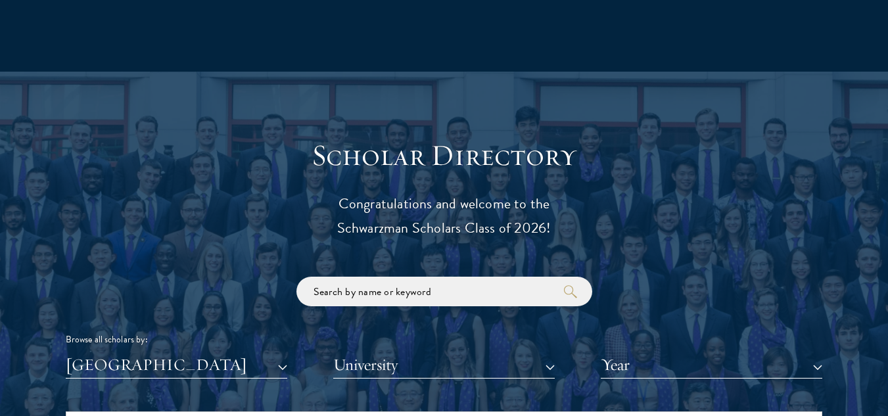
scroll to position [1336, 0]
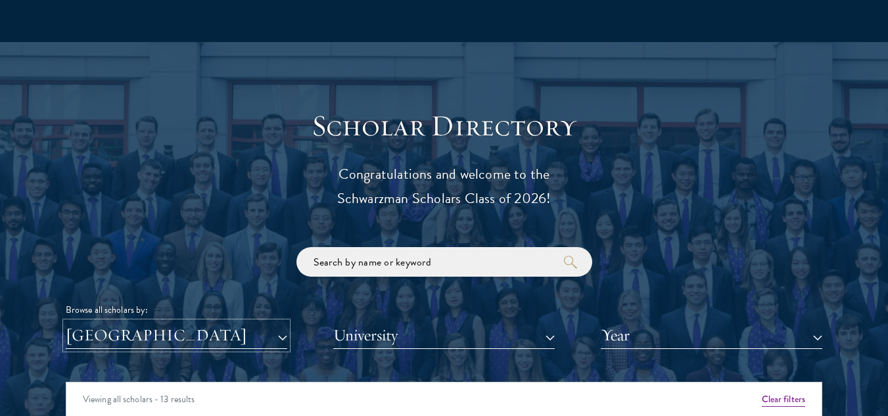
click at [123, 342] on button "[GEOGRAPHIC_DATA]" at bounding box center [177, 335] width 222 height 27
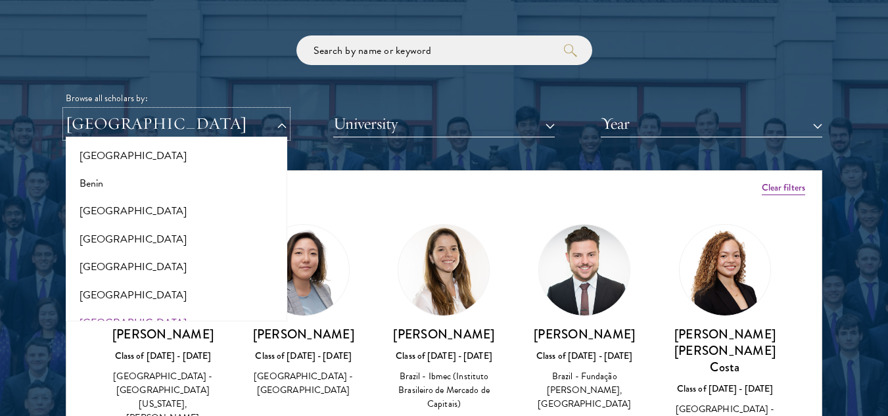
scroll to position [256, 0]
click at [137, 245] on button "[GEOGRAPHIC_DATA]" at bounding box center [177, 240] width 214 height 28
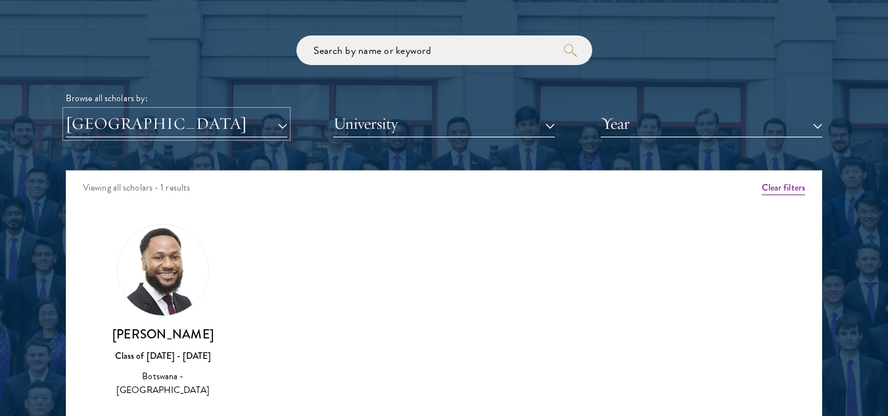
click at [230, 119] on button "[GEOGRAPHIC_DATA]" at bounding box center [177, 123] width 222 height 27
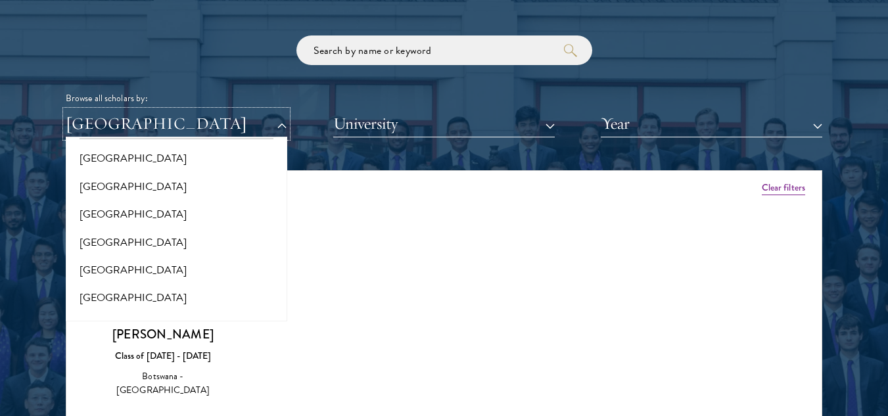
scroll to position [30, 0]
click at [132, 219] on button "[GEOGRAPHIC_DATA]" at bounding box center [177, 215] width 214 height 28
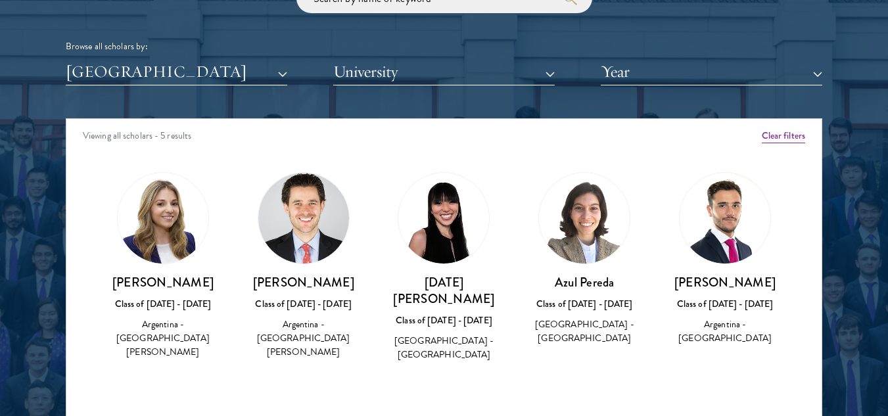
scroll to position [1631, 0]
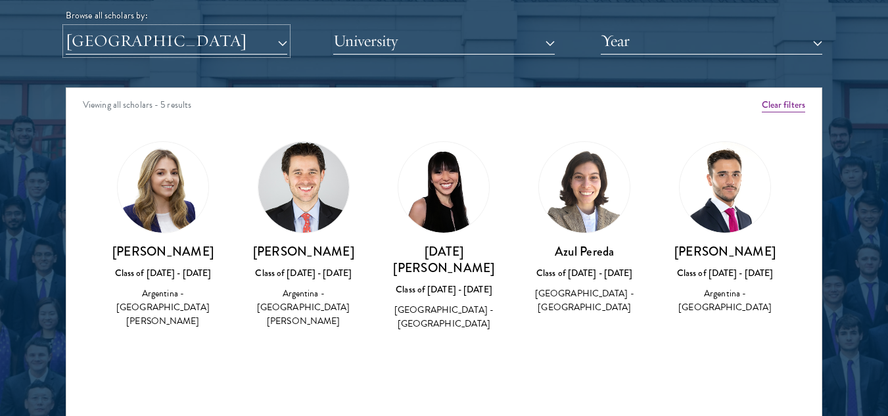
click at [232, 40] on button "[GEOGRAPHIC_DATA]" at bounding box center [177, 41] width 222 height 27
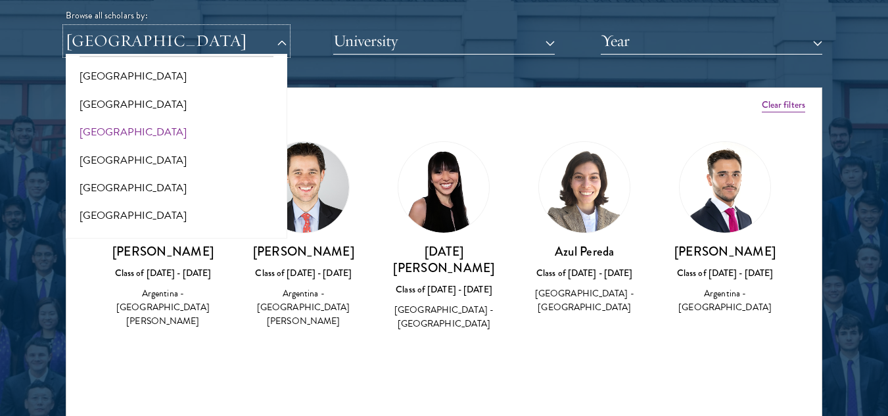
scroll to position [0, 0]
